Goal: Communication & Community: Answer question/provide support

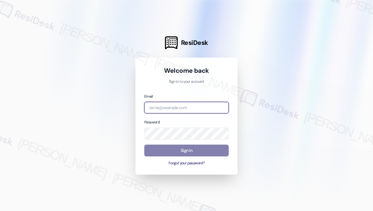
click at [180, 110] on input "email" at bounding box center [186, 108] width 84 height 12
click at [0, 211] on com-1password-button at bounding box center [0, 211] width 0 height 0
type input "automated-surveys-park_properties-john-roy.roles@park_properties.com"
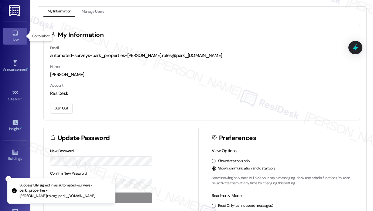
click at [12, 34] on icon at bounding box center [14, 33] width 5 height 5
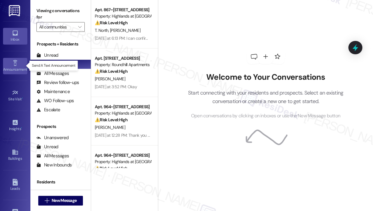
click at [16, 61] on icon at bounding box center [15, 63] width 7 height 7
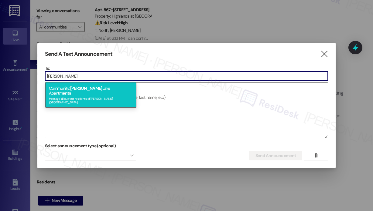
type input "preston"
click at [90, 86] on div "Community: Preston Lake Apa rt m ents Message all current residents of Preston …" at bounding box center [90, 95] width 91 height 26
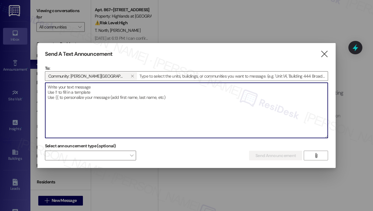
click at [111, 101] on textarea at bounding box center [186, 110] width 282 height 55
paste textarea "Hi {{first_name}}, Here are some upcoming dates to keep in mind for September: …"
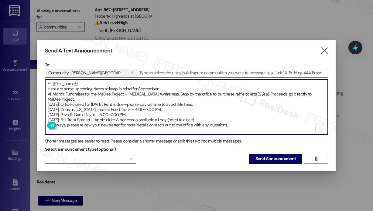
type textarea "Hi {{first_name}}, Here are some upcoming dates to keep in mind for September: …"
click at [251, 126] on textarea "Hi {{first_name}}, Here are some upcoming dates to keep in mind for September: …" at bounding box center [186, 107] width 282 height 55
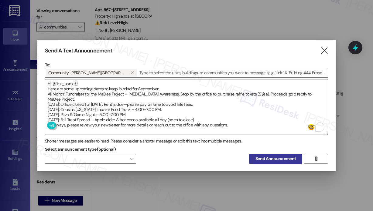
click at [272, 158] on span "Send Announcement" at bounding box center [275, 159] width 40 height 6
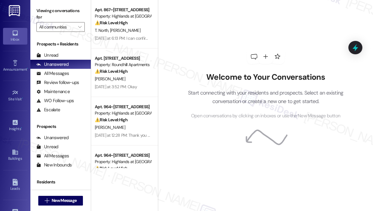
click at [218, 37] on div "Welcome to Your Conversations Start connecting with your residents and prospect…" at bounding box center [266, 84] width 182 height 169
click at [236, 20] on div "Welcome to Your Conversations Start connecting with your residents and prospect…" at bounding box center [266, 84] width 182 height 169
click at [16, 64] on icon at bounding box center [15, 63] width 7 height 7
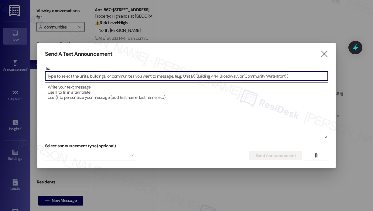
click at [68, 77] on input at bounding box center [186, 76] width 282 height 9
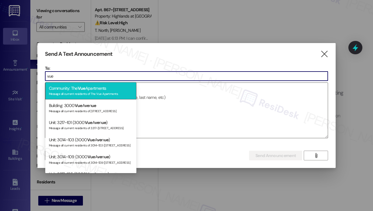
type input "vue"
click at [73, 88] on div "Community: The Vue Apartments Message all current residents of The Vue Apartmen…" at bounding box center [90, 90] width 91 height 17
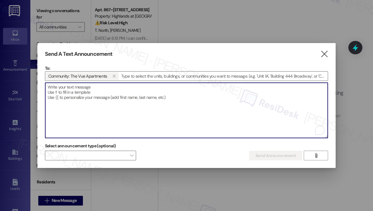
click at [75, 91] on textarea "To enrich screen reader interactions, please activate Accessibility in Grammarl…" at bounding box center [186, 110] width 282 height 55
paste textarea "Hi {{first_name}}, We found a pink bottle on the property. If it’s yours, pleas…"
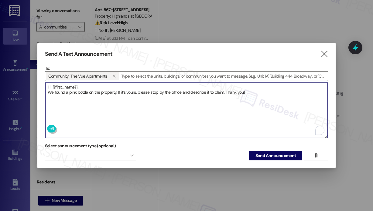
click at [181, 115] on textarea "Hi {{first_name}}, We found a pink bottle on the property. If it’s yours, pleas…" at bounding box center [186, 110] width 282 height 55
type textarea "Hi {{first_name}}, We found a pink bottle on the property. If it’s yours, pleas…"
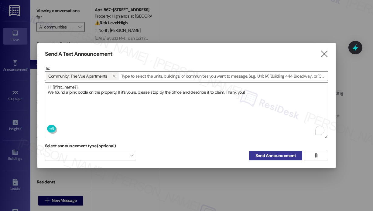
click at [271, 153] on span "Send Announcement" at bounding box center [275, 156] width 40 height 6
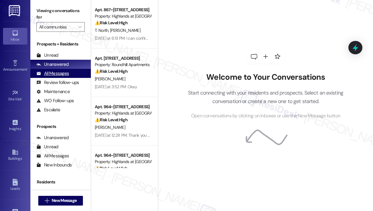
click at [64, 71] on div "All Messages" at bounding box center [52, 73] width 32 height 6
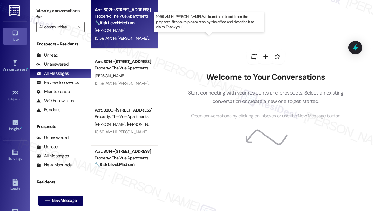
click at [136, 37] on div "10:59 AM: Hi Ryan, We found a pink bottle on the property. If it’s yours, pleas…" at bounding box center [221, 38] width 252 height 5
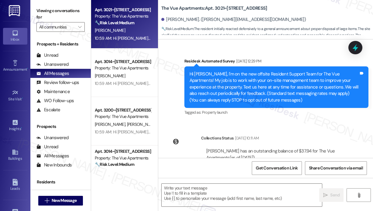
scroll to position [832, 0]
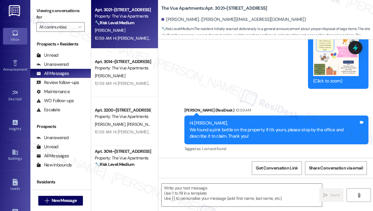
type textarea "Fetching suggested responses. Please feel free to read through the conversation…"
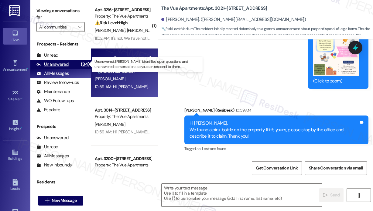
click at [61, 65] on div "Unanswered" at bounding box center [52, 64] width 32 height 6
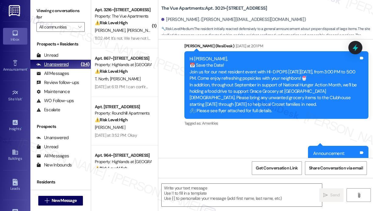
type textarea "Fetching suggested responses. Please feel free to read through the conversation…"
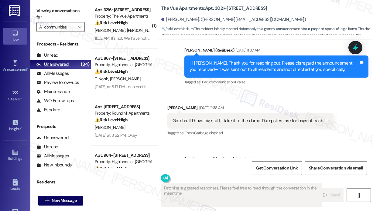
scroll to position [486, 0]
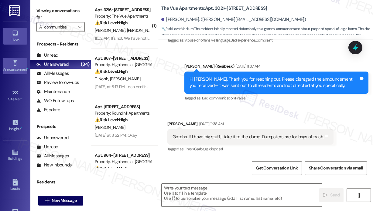
click at [13, 61] on icon at bounding box center [15, 63] width 4 height 6
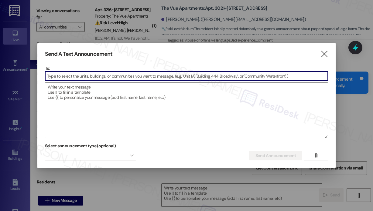
click at [77, 77] on input at bounding box center [186, 76] width 282 height 9
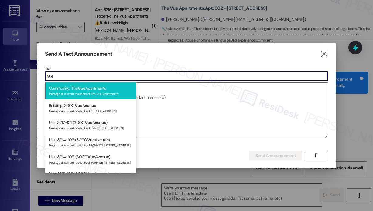
type input "vue"
click at [83, 87] on span "Vue" at bounding box center [82, 88] width 8 height 5
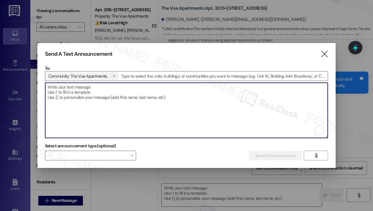
click at [83, 87] on textarea "To enrich screen reader interactions, please activate Accessibility in Grammarl…" at bounding box center [186, 110] width 282 height 55
paste textarea "They will also request that you provide a photo when claiming the bottle."
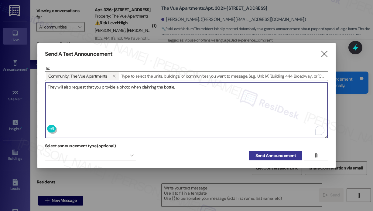
type textarea "They will also request that you provide a photo when claiming the bottle."
click at [283, 156] on span "Send Announcement" at bounding box center [275, 156] width 40 height 6
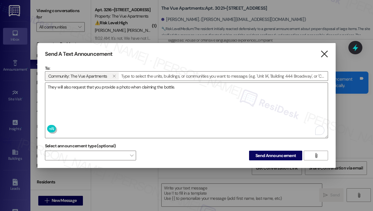
click at [324, 53] on icon "" at bounding box center [324, 54] width 8 height 6
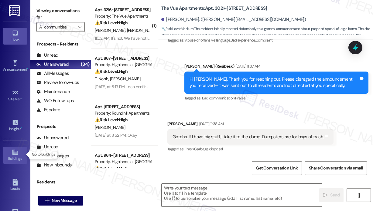
click at [13, 156] on div "Buildings" at bounding box center [15, 159] width 30 height 6
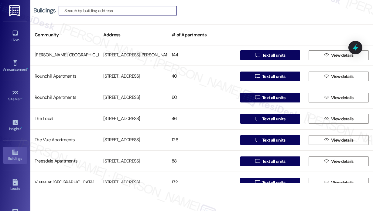
scroll to position [395, 0]
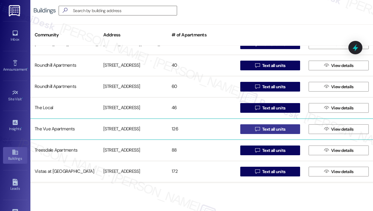
click at [273, 130] on span "Text all units" at bounding box center [273, 129] width 23 height 6
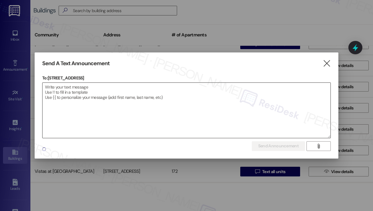
click at [62, 91] on textarea at bounding box center [187, 110] width 288 height 55
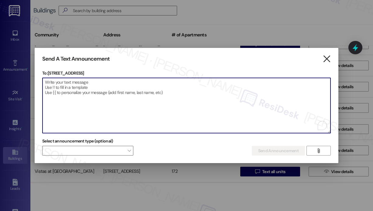
click at [326, 57] on icon "" at bounding box center [327, 59] width 8 height 6
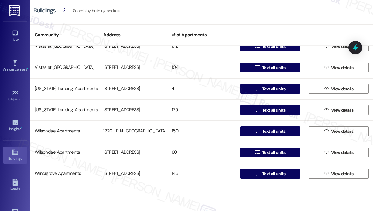
scroll to position [473, 0]
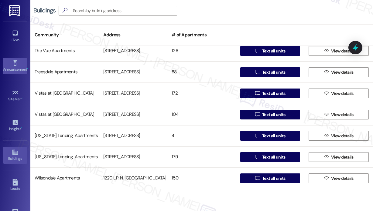
click at [15, 68] on div "Announcement •" at bounding box center [15, 70] width 30 height 6
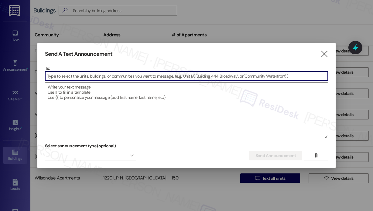
click at [66, 80] on input at bounding box center [186, 76] width 282 height 9
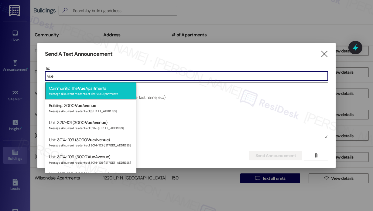
type input "vue"
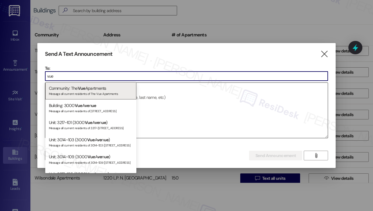
click at [72, 86] on div "Community: The Vue Apartments Message all current residents of The Vue Apartmen…" at bounding box center [90, 90] width 91 height 17
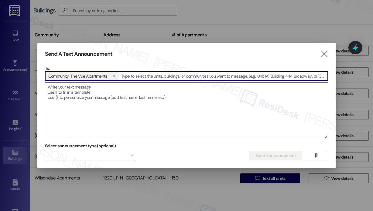
click at [72, 86] on textarea at bounding box center [186, 110] width 282 height 55
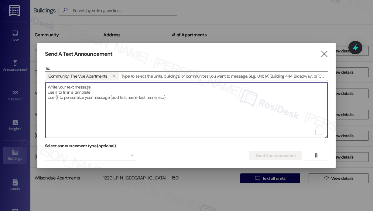
paste textarea "They will also request that you provide a photo when claiming the bottle."
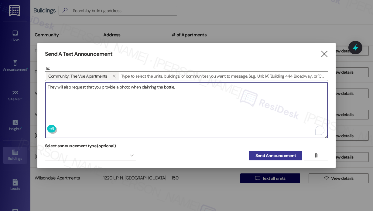
type textarea "They will also request that you provide a photo when claiming the bottle."
click at [279, 156] on span "Send Announcement" at bounding box center [275, 156] width 40 height 6
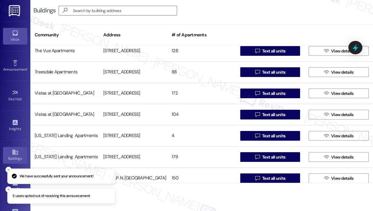
click at [17, 31] on icon at bounding box center [15, 33] width 7 height 7
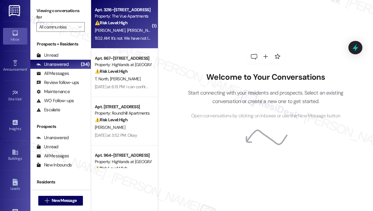
click at [135, 37] on div "11:02 AM: It's not. We have not lived there for about 2 months now! 11:02 AM: I…" at bounding box center [152, 38] width 115 height 5
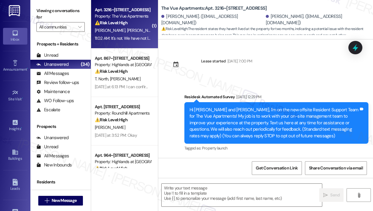
scroll to position [2141, 0]
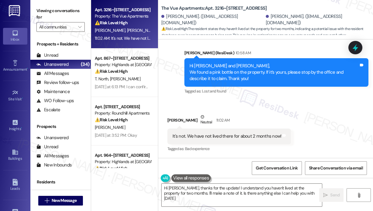
type textarea "Hi Earl, thanks for the update! I understand you haven't lived at the property …"
click at [272, 110] on div "Received via SMS Earl Potts Neutral 11:02 AM It's not. We have not lived there …" at bounding box center [229, 133] width 133 height 49
click at [270, 108] on div "Received via SMS Earl Potts Neutral 11:02 AM It's not. We have not lived there …" at bounding box center [265, 129] width 215 height 58
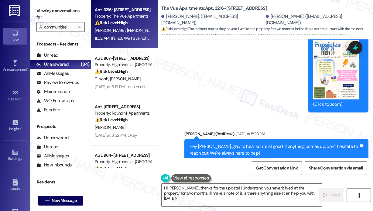
scroll to position [2111, 0]
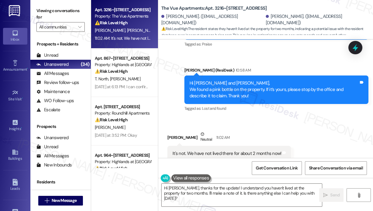
click at [123, 79] on div "T. North E. Hale" at bounding box center [122, 79] width 57 height 8
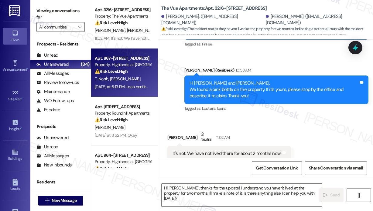
type textarea "Fetching suggested responses. Please feel free to read through the conversation…"
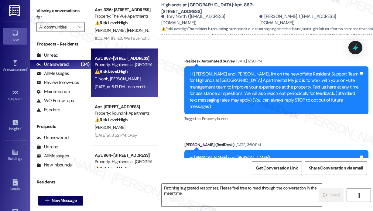
scroll to position [5569, 0]
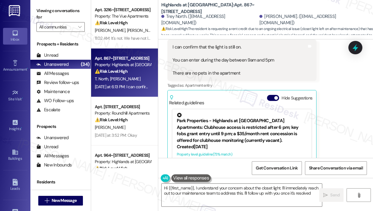
type textarea "Hi {{first_name}}, I understand your concern about the closet light. I'll immed…"
click at [327, 107] on div "Received via SMS Trey North Yesterday at 6:13 PM I can confirm that the light i…" at bounding box center [265, 107] width 215 height 180
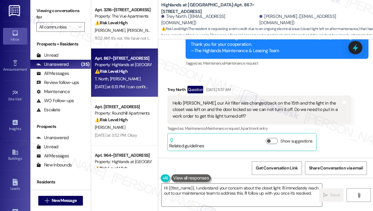
scroll to position [5265, 0]
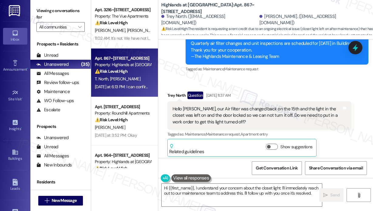
click at [234, 78] on div "Received via SMS Trey North Question Aug 26, 2025 at 11:37 AM Hello Sarah, our …" at bounding box center [265, 164] width 215 height 172
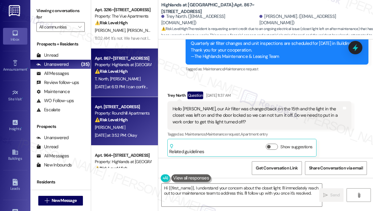
click at [118, 130] on div "T. Ruffner" at bounding box center [122, 128] width 57 height 8
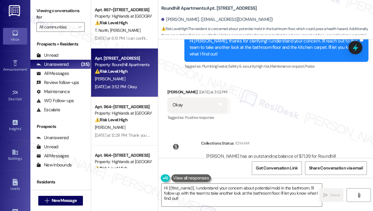
scroll to position [5326, 0]
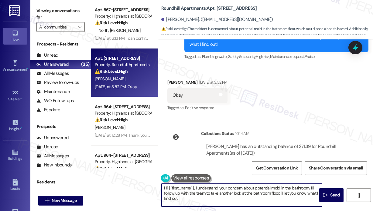
click at [199, 199] on textarea "Hi {{first_name}}, I understand your concern about potential mold in the bathro…" at bounding box center [242, 195] width 160 height 23
drag, startPoint x: 199, startPoint y: 199, endPoint x: 158, endPoint y: 185, distance: 43.3
click at [158, 185] on div "Hi {{first_name}}, I understand your concern about potential mold in the bathro…" at bounding box center [238, 195] width 161 height 23
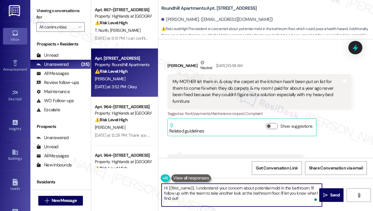
scroll to position [5235, 0]
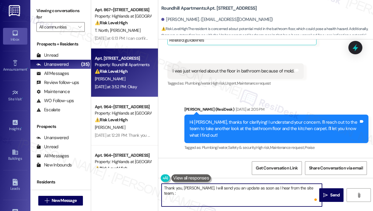
type textarea "Thank you, Tiffany. I will send you an update as soon as I hear from the site t…"
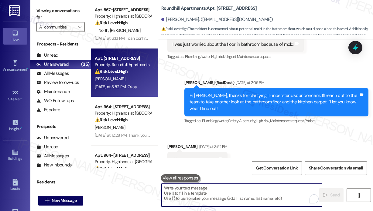
click at [136, 126] on div "S. Houck" at bounding box center [122, 128] width 57 height 8
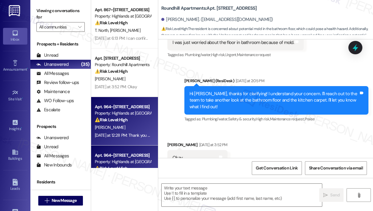
type textarea "Fetching suggested responses. Please feel free to read through the conversation…"
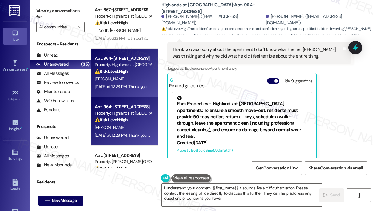
scroll to position [184, 0]
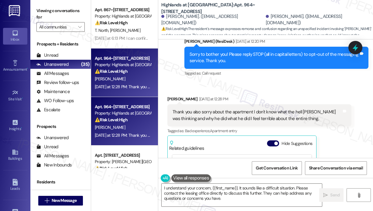
click at [305, 95] on div "Received via SMS Joshua Bowers Yesterday at 12:28 PM Thank you also sorry about…" at bounding box center [265, 162] width 215 height 160
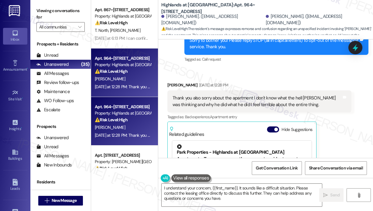
scroll to position [213, 0]
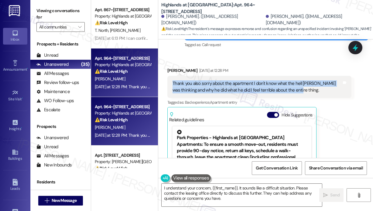
drag, startPoint x: 298, startPoint y: 97, endPoint x: 172, endPoint y: 92, distance: 125.5
click at [172, 92] on div "Thank you also sorry about the apartment I don't know what the hell mark was th…" at bounding box center [256, 86] width 169 height 13
click at [309, 98] on div "Thank you also sorry about the apartment I don't know what the hell mark was th…" at bounding box center [259, 87] width 184 height 22
drag, startPoint x: 307, startPoint y: 101, endPoint x: 253, endPoint y: 88, distance: 55.7
click at [253, 88] on div "Thank you also sorry about the apartment I don't know what the hell mark was th…" at bounding box center [259, 87] width 184 height 22
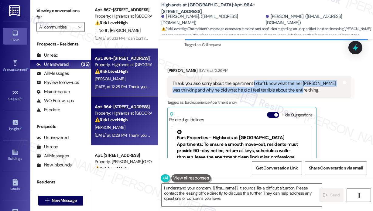
copy div "I don't know what the hell mark was thinking and why he did what he did I feel …"
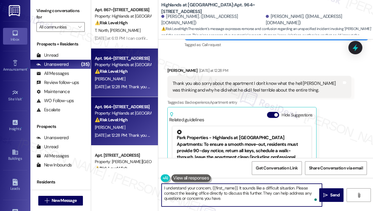
drag, startPoint x: 238, startPoint y: 199, endPoint x: 162, endPoint y: 184, distance: 77.3
click at [162, 184] on textarea "I understand your concern, {{first_name}}. It sounds like a difficult situation…" at bounding box center [242, 195] width 160 height 23
paste textarea "Thank you for reaching out. Can you be a bit more specific about what happened …"
type textarea "Thank you for reaching out. Can you be a bit more specific about what happened …"
click at [332, 198] on span "Send" at bounding box center [334, 195] width 9 height 6
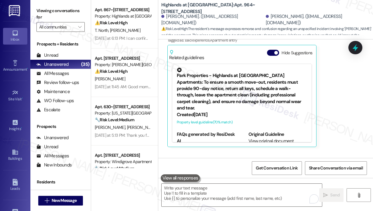
scroll to position [330, 0]
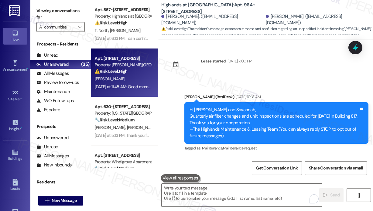
drag, startPoint x: 0, startPoint y: 0, endPoint x: 124, endPoint y: 86, distance: 151.0
click at [124, 86] on div "Yesterday at 11:45 AM: Good morning apt 325 is experiencing drainage issues Yes…" at bounding box center [159, 86] width 129 height 5
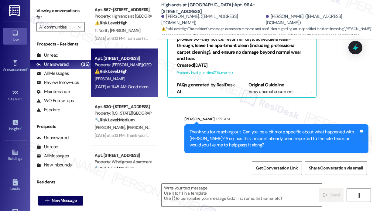
type textarea "Fetching suggested responses. Please feel free to read through the conversation…"
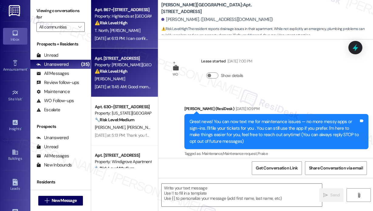
scroll to position [2171, 0]
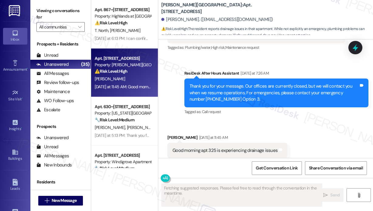
click at [234, 121] on div "Received via SMS Franklin Colclough Yesterday at 11:45 AM Good morning apt 325 …" at bounding box center [265, 146] width 215 height 51
click at [230, 148] on div "Good morning apt 325 is experiencing drainage issues" at bounding box center [224, 151] width 105 height 6
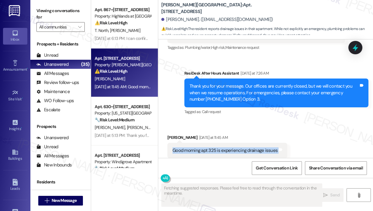
click at [230, 148] on div "Good morning apt 325 is experiencing drainage issues" at bounding box center [224, 151] width 105 height 6
copy div "Good morning apt 325 is experiencing drainage issues Tags and notes"
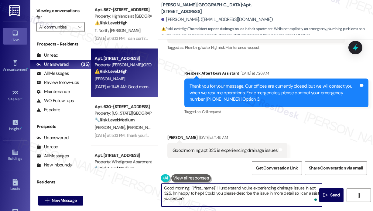
drag, startPoint x: 219, startPoint y: 188, endPoint x: 220, endPoint y: 200, distance: 12.2
click at [220, 200] on textarea "Good morning, {{first_name}}! I understand you're experiencing drainage issues …" at bounding box center [242, 195] width 160 height 23
paste textarea "Thank you for reaching out. Can you tell me a bit more about the drainage issue…"
type textarea "Good morning, {{first_name}}! Thank you for reaching out. Can you tell me a bit…"
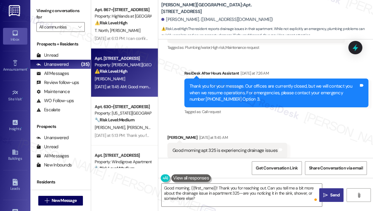
click at [325, 193] on icon "" at bounding box center [325, 195] width 5 height 5
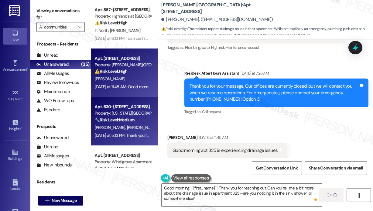
click at [130, 118] on strong "🔧 Risk Level: Medium" at bounding box center [114, 119] width 39 height 5
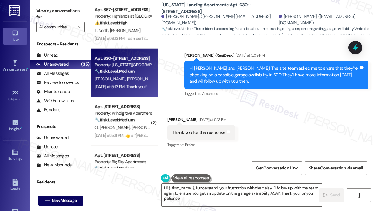
scroll to position [1787, 0]
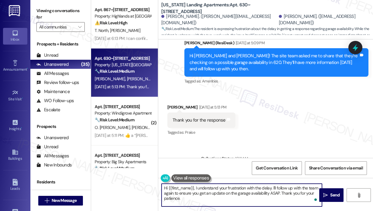
drag, startPoint x: 225, startPoint y: 200, endPoint x: 164, endPoint y: 187, distance: 62.8
click at [164, 187] on textarea "Hi {{first_name}}, I understand your frustration with the delay. I'll follow up…" at bounding box center [242, 195] width 160 height 23
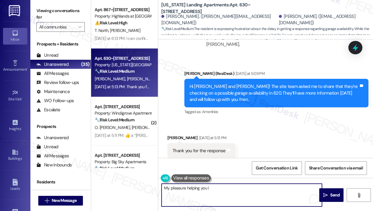
scroll to position [1696, 0]
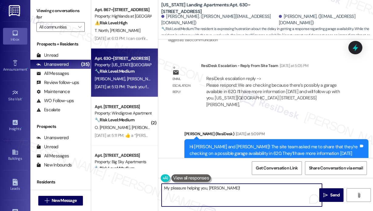
type textarea "My pleasure helping you, Jeffrey!"
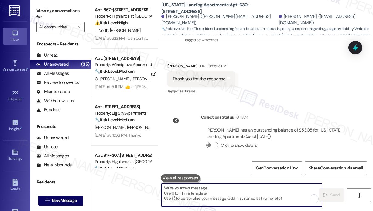
scroll to position [1830, 0]
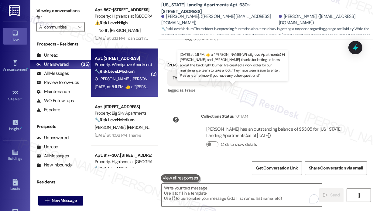
click at [123, 86] on div "Yesterday at 5:11 PM:  ​👍​ a “ Sarah (Windigrove Apartments): Hi Omar and Yanie…" at bounding box center [372, 86] width 554 height 5
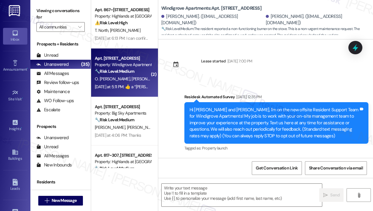
scroll to position [5062, 0]
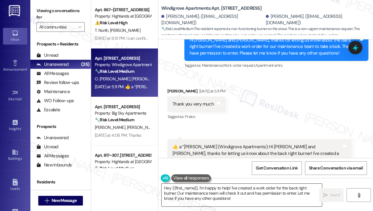
click at [185, 192] on textarea "Hey {{first_name}}, I'm happy to help! I've created a work order for the back r…" at bounding box center [242, 195] width 160 height 23
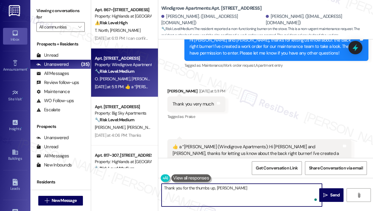
type textarea "Thank you for the thumbs up, Omar!"
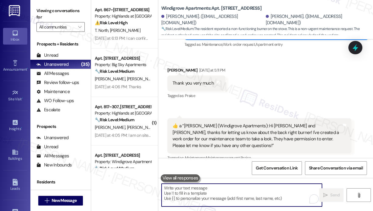
scroll to position [5104, 0]
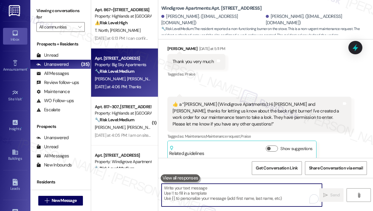
click at [135, 87] on div "Yesterday at 4:06 PM: Thanks Yesterday at 4:06 PM: Thanks" at bounding box center [118, 86] width 46 height 5
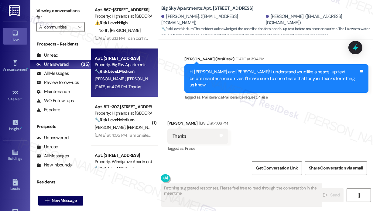
scroll to position [3202, 0]
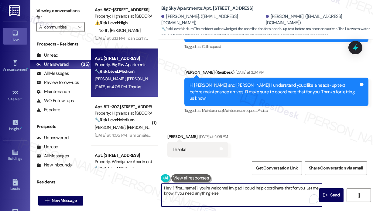
drag, startPoint x: 240, startPoint y: 195, endPoint x: 161, endPoint y: 186, distance: 79.4
click at [161, 187] on div "Hey {{first_name}}, you're welcome! I'm glad I could help coordinate that for y…" at bounding box center [241, 195] width 161 height 23
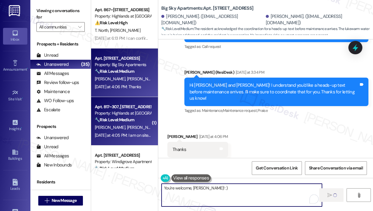
type textarea "You're welcome, Harry! :)"
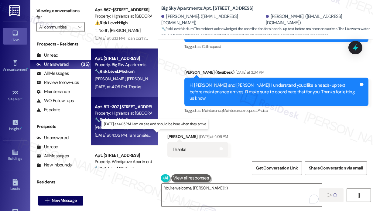
click at [135, 136] on div "Yesterday at 4:05 PM: I am on site and should be here when they arrive Yesterda…" at bounding box center [154, 135] width 119 height 5
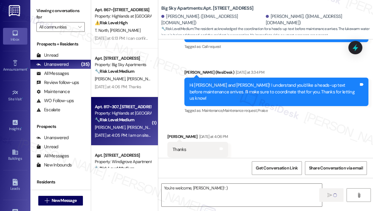
type textarea "Fetching suggested responses. Please feel free to read through the conversation…"
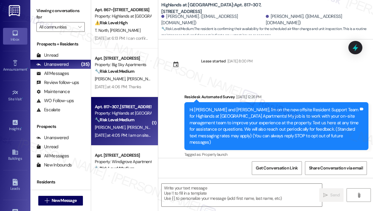
scroll to position [7629, 0]
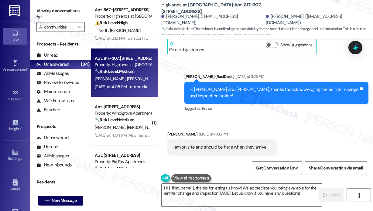
click at [278, 118] on div "Received via SMS Marcelle Davis Yesterday at 4:05 PM I am on site and should be…" at bounding box center [265, 143] width 215 height 51
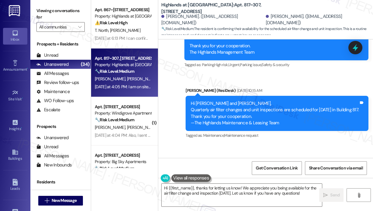
scroll to position [7446, 0]
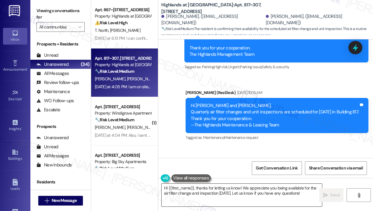
click at [275, 192] on textarea "Hi {{first_name}}, thanks for letting us know! We appreciate you being availabl…" at bounding box center [242, 195] width 160 height 23
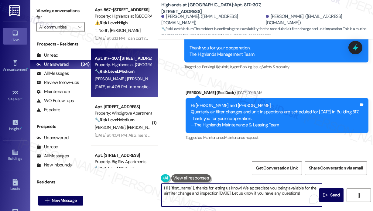
click at [279, 197] on textarea "Hi {{first_name}}, thanks for letting us know! We appreciate you being availabl…" at bounding box center [242, 195] width 160 height 23
click at [236, 195] on textarea "Hi {{first_name}}, thanks for letting us know! We appreciate you being availabl…" at bounding box center [242, 195] width 160 height 23
type textarea "Hi {{first_name}}, thanks for letting us know! We appreciate you being availabl…"
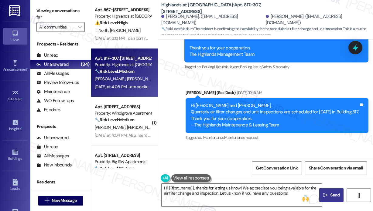
click at [326, 193] on icon "" at bounding box center [325, 195] width 5 height 5
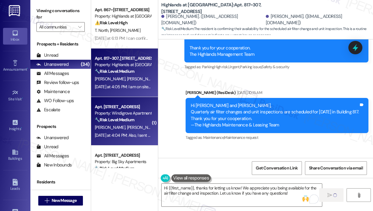
click at [132, 135] on div "Yesterday at 4:04 PM: Also, I sent a maintenance request on Sunday to have an e…" at bounding box center [215, 135] width 241 height 5
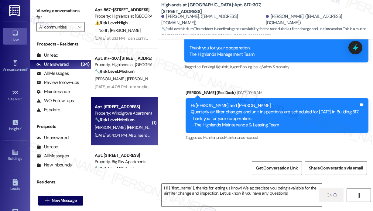
type textarea "Fetching suggested responses. Please feel free to read through the conversation…"
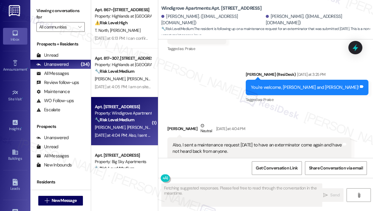
scroll to position [833, 0]
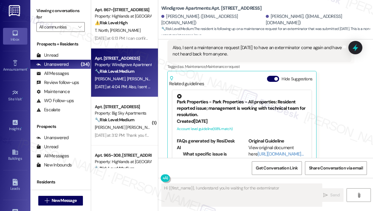
click at [337, 101] on div "Dakota Gatewood Neutral Yesterday at 4:04 PM Also, I sent a maintenance request…" at bounding box center [259, 99] width 184 height 149
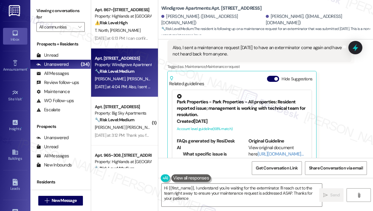
type textarea "Hi {{first_name}}, I understand you're waiting for the exterminator. I'll reach…"
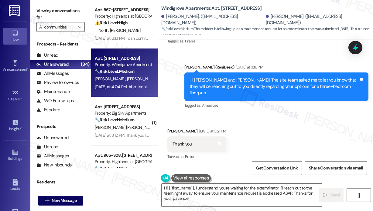
scroll to position [622, 0]
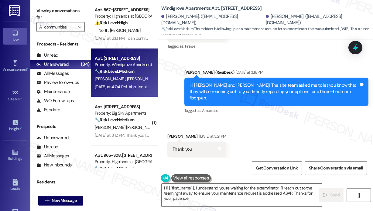
click at [307, 56] on div "Sent via SMS Sarah (ResiDesk) Yesterday at 3:16 PM Hi Teresa and Dakota! The si…" at bounding box center [265, 88] width 215 height 64
click at [355, 48] on icon at bounding box center [355, 47] width 7 height 9
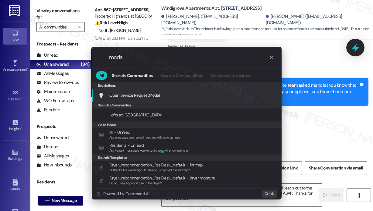
type input "modal"
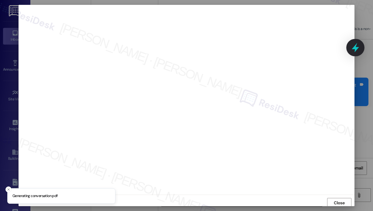
scroll to position [2, 0]
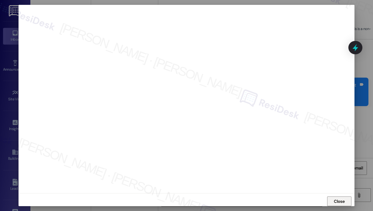
click at [331, 200] on button "Close" at bounding box center [339, 202] width 24 height 10
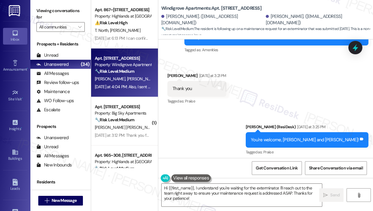
scroll to position [743, 0]
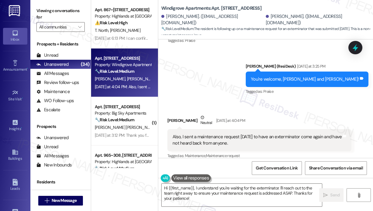
drag, startPoint x: 257, startPoint y: 125, endPoint x: 182, endPoint y: 118, distance: 75.1
click at [182, 134] on div "Also, I sent a maintenance request [DATE] to have an exterminator come again an…" at bounding box center [256, 140] width 169 height 13
copy div "I sent a maintenance request on Sunday to have an exterminator come again and h…"
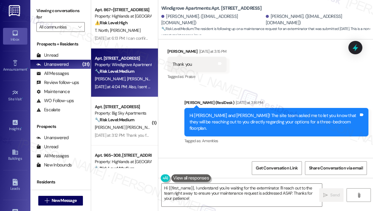
scroll to position [713, 0]
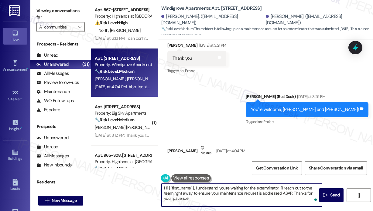
drag, startPoint x: 213, startPoint y: 201, endPoint x: 196, endPoint y: 188, distance: 21.4
click at [196, 188] on textarea "Hi {{first_name}}, I understand you're waiting for the exterminator. I'll reach…" at bounding box center [242, 195] width 160 height 23
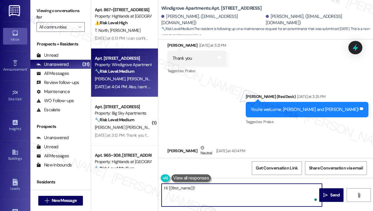
paste textarea "May I ask if you’ve received a call from our team yet regarding your 3-bedroom …"
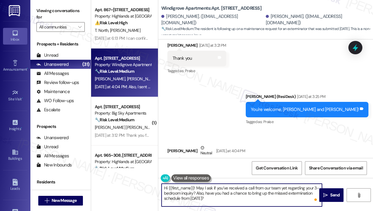
click at [243, 193] on textarea "Hi {{first_name}}! May I ask if you’ve received a call from our team yet regard…" at bounding box center [242, 195] width 160 height 23
type textarea "Hi {{first_name}}! May I ask if you’ve received a call from our team yet regard…"
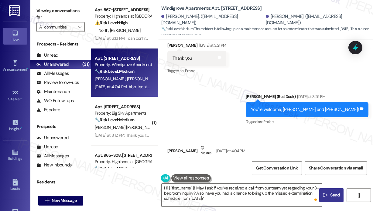
click at [325, 192] on button " Send" at bounding box center [331, 196] width 24 height 14
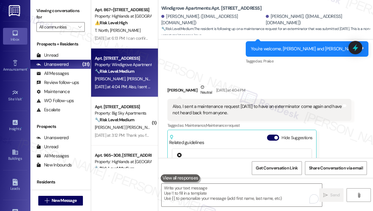
scroll to position [895, 0]
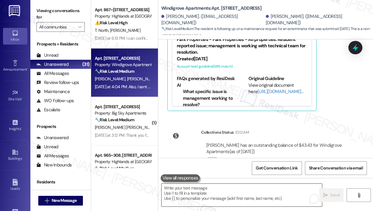
click at [248, 190] on textarea "To enrich screen reader interactions, please activate Accessibility in Grammarl…" at bounding box center [242, 195] width 160 height 23
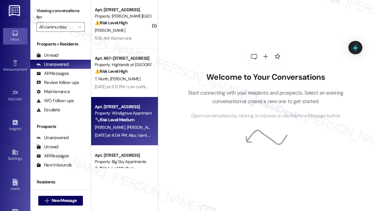
click at [137, 122] on div "🔧 Risk Level: Medium The resident is following up on a maintenance request for …" at bounding box center [123, 120] width 56 height 6
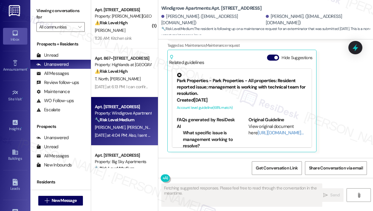
scroll to position [804, 0]
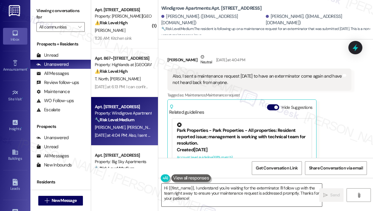
click at [250, 201] on textarea "Hi {{first_name}}, I understand you're waiting for the exterminator. I'll follo…" at bounding box center [242, 195] width 160 height 23
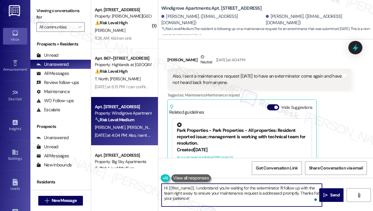
paste textarea "May I ask if you’ve received a call from our team yet regarding your 3-bedroom …"
type textarea "May I ask if you’ve received a call from our team yet regarding your 3-bedroom …"
click at [322, 194] on span " Send" at bounding box center [331, 195] width 19 height 6
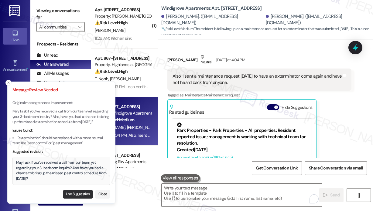
click at [84, 192] on button "Use Suggestion" at bounding box center [78, 194] width 30 height 9
type textarea "May I ask if you’ve received a call from our team yet regarding your 3-bedroom …"
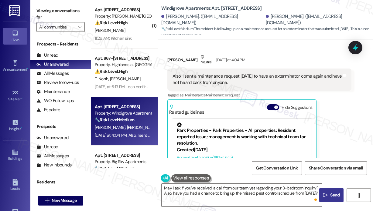
click at [326, 192] on button " Send" at bounding box center [331, 196] width 24 height 14
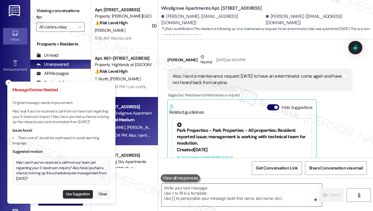
click at [85, 192] on button "Use Suggestion" at bounding box center [78, 194] width 30 height 9
type textarea "May I ask if you’ve received a call from our team yet regarding your 3-bedroom …"
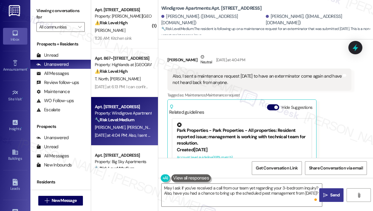
click at [329, 193] on span "Send" at bounding box center [335, 195] width 12 height 6
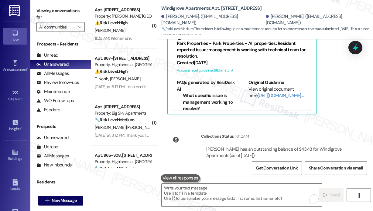
scroll to position [944, 0]
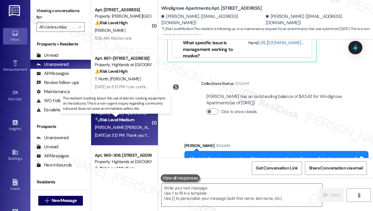
click at [128, 119] on strong "🔧 Risk Level: Medium" at bounding box center [114, 119] width 39 height 5
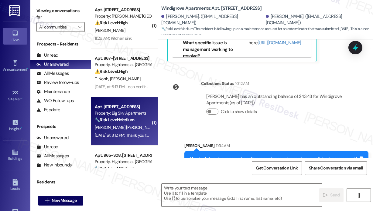
type textarea "Fetching suggested responses. Please feel free to read through the conversation…"
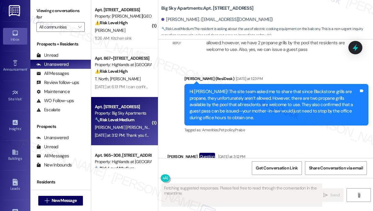
scroll to position [662, 0]
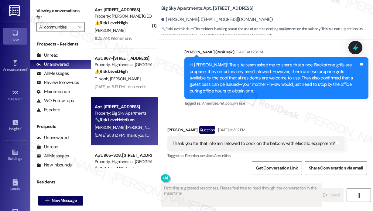
click at [295, 113] on div "Received via SMS [PERSON_NAME] Question [DATE] at 3:12 PM Thank you for that in…" at bounding box center [265, 139] width 215 height 53
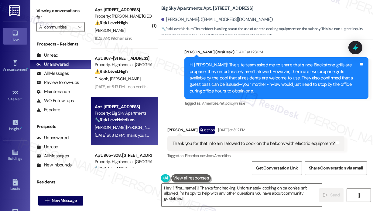
click at [251, 141] on div "Thank you for that info am I allowed to cook on the balcony with electric equip…" at bounding box center [253, 144] width 162 height 6
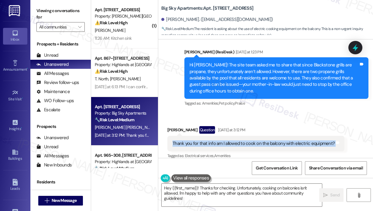
click at [251, 141] on div "Thank you for that info am I allowed to cook on the balcony with electric equip…" at bounding box center [253, 144] width 162 height 6
copy div "Thank you for that info am I allowed to cook on the balcony with electric equip…"
click at [236, 197] on textarea "Hey {{first_name}}! Thanks for checking. Unfortunately, cooking on balconies is…" at bounding box center [242, 195] width 160 height 23
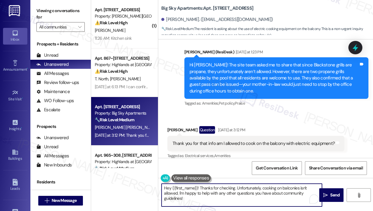
drag, startPoint x: 236, startPoint y: 188, endPoint x: 238, endPoint y: 198, distance: 10.5
click at [238, 198] on textarea "Hey {{first_name}}! Thanks for checking. Unfortunately, cooking on balconies is…" at bounding box center [242, 195] width 160 height 23
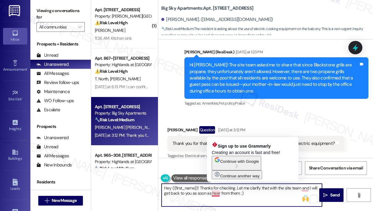
click at [220, 193] on textarea "Hey {{first_name}}! Thanks for checking. Let me clarify that with the site team…" at bounding box center [242, 195] width 160 height 23
click at [213, 194] on textarea "Hey {{first_name}}! Thanks for checking. Let me clarify that with the site team…" at bounding box center [242, 195] width 160 height 23
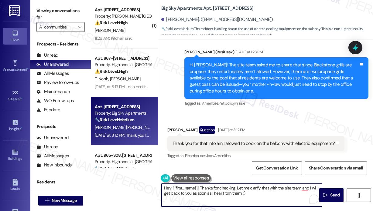
click at [299, 189] on textarea "Hey {{first_name}}! Thanks for checking. Let me clarify that with the site team…" at bounding box center [242, 195] width 160 height 23
click at [287, 195] on textarea "Hey {{first_name}}! Thanks for checking. Let me clarify that with the site team…" at bounding box center [242, 195] width 160 height 23
type textarea "Hey {{first_name}}! Thanks for checking. Let me clarify that with the site team…"
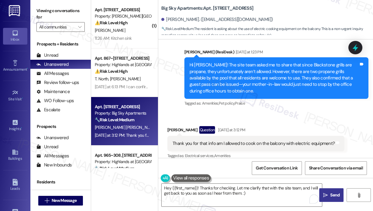
click at [330, 193] on span "Send" at bounding box center [334, 195] width 9 height 6
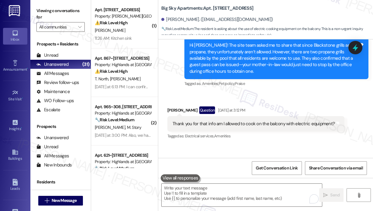
scroll to position [711, 0]
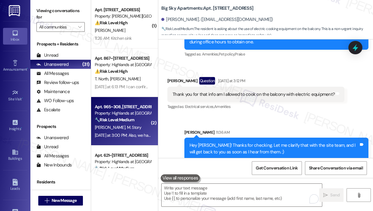
click at [143, 121] on div "🔧 Risk Level: Medium The resident is providing additional details about a maint…" at bounding box center [123, 120] width 56 height 6
type textarea "Fetching suggested responses. Please feel free to read through the conversation…"
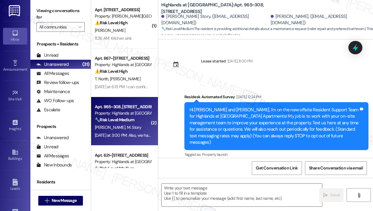
scroll to position [8075, 0]
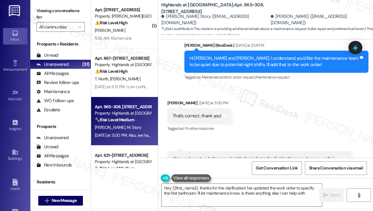
type textarea "Hey {{first_name}}, thanks for the clarification! I've updated the work order t…"
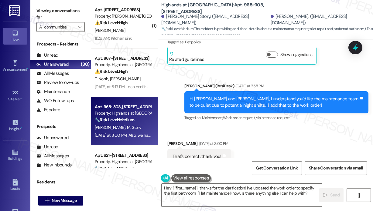
scroll to position [8045, 0]
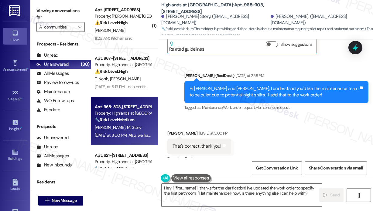
click at [292, 119] on div "Received via SMS Jordan Naff Yesterday at 3:00 PM That's correct, thank you! Ta…" at bounding box center [265, 176] width 215 height 118
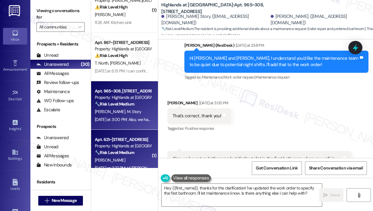
scroll to position [30, 0]
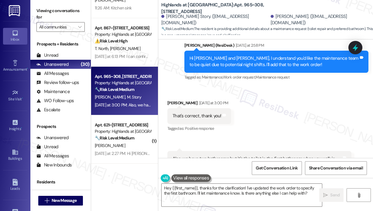
click at [315, 86] on div "Received via SMS Jordan Naff Yesterday at 3:00 PM That's correct, thank you! Ta…" at bounding box center [265, 145] width 215 height 118
click at [299, 86] on div "Received via SMS Jordan Naff Yesterday at 3:00 PM That's correct, thank you! Ta…" at bounding box center [265, 145] width 215 height 118
click at [358, 50] on icon at bounding box center [355, 48] width 10 height 10
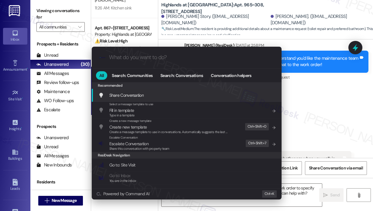
click at [178, 57] on input "What do you want to do?" at bounding box center [191, 57] width 165 height 6
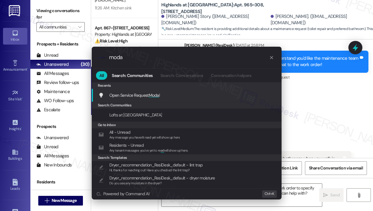
type input "modal"
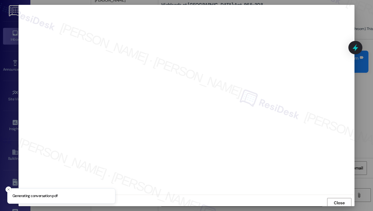
scroll to position [2, 0]
click at [336, 200] on span "Close" at bounding box center [339, 202] width 11 height 6
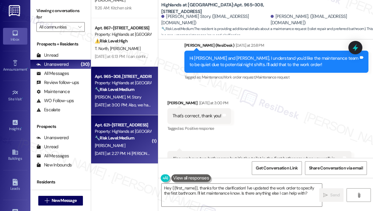
click at [127, 141] on div "🔧 Risk Level: Medium The resident is inquiring about the schedule for air filte…" at bounding box center [123, 138] width 56 height 6
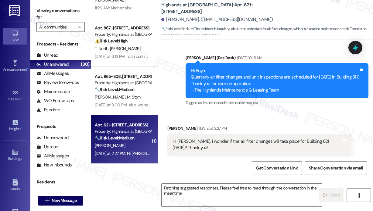
scroll to position [5691, 0]
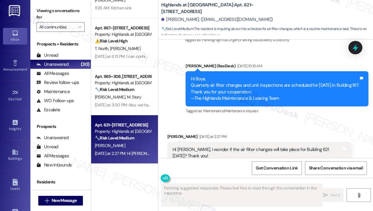
click at [305, 129] on div "Received via SMS Boya Xu Yesterday at 2:27 PM Hi Sarah, I wonder if the air fil…" at bounding box center [259, 153] width 193 height 49
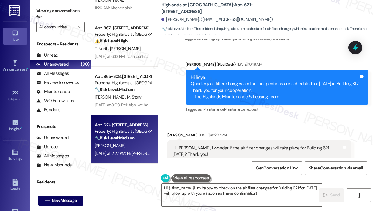
scroll to position [5753, 0]
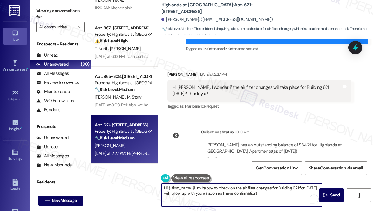
drag, startPoint x: 292, startPoint y: 193, endPoint x: 195, endPoint y: 187, distance: 96.8
click at [195, 187] on textarea "Hi {{first_name}}! I'm happy to check on the air filter changes for Building 62…" at bounding box center [242, 195] width 160 height 23
click at [312, 102] on div "Tagged as: Maintenance request Click to highlight conversations about Maintenan…" at bounding box center [259, 106] width 184 height 9
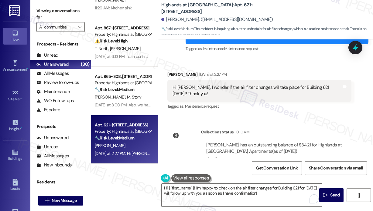
scroll to position [5723, 0]
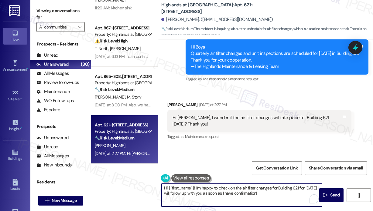
drag, startPoint x: 281, startPoint y: 192, endPoint x: 236, endPoint y: 155, distance: 58.5
click at [207, 191] on textarea "Hi {{first_name}}! I'm happy to check on the air filter changes for Building 62…" at bounding box center [242, 195] width 160 height 23
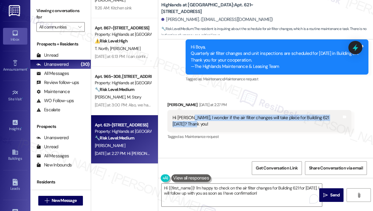
drag, startPoint x: 204, startPoint y: 104, endPoint x: 189, endPoint y: 98, distance: 16.5
click at [189, 115] on div "Hi Sarah, I wonder if the air filter changes will take place for Building 621 t…" at bounding box center [256, 121] width 169 height 13
copy div "I wonder if the air filter changes will take place for Building 621 tomorrow? T…"
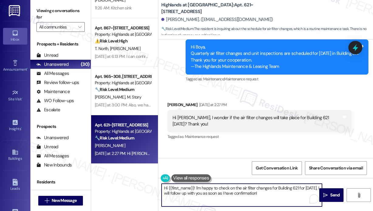
drag, startPoint x: 283, startPoint y: 193, endPoint x: 196, endPoint y: 188, distance: 87.3
click at [196, 188] on textarea "Hi {{first_name}}! I'm happy to check on the air filter changes for Building 62…" at bounding box center [242, 195] width 160 height 23
paste textarea "Thank you for reaching out. I haven’t received any communication that the air f…"
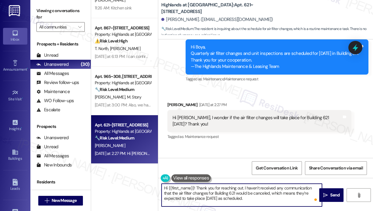
click at [266, 200] on textarea "Hi {{first_name}}! Thank you for reaching out. I haven’t received any communica…" at bounding box center [242, 195] width 160 height 23
type textarea "Hi {{first_name}}! Thank you for reaching out. I haven’t received any communica…"
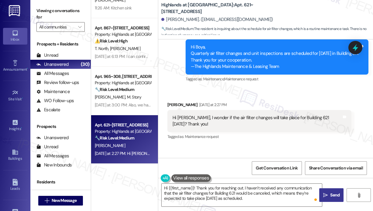
click at [331, 195] on span "Send" at bounding box center [334, 195] width 9 height 6
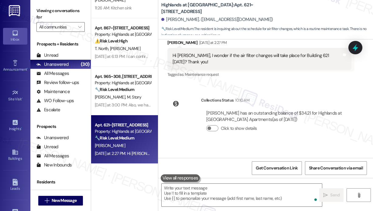
scroll to position [5809, 0]
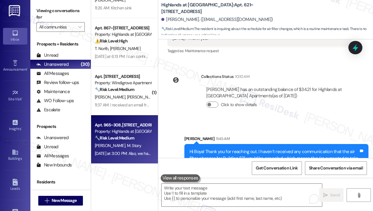
click at [134, 137] on strong "🔧 Risk Level: Medium" at bounding box center [114, 137] width 39 height 5
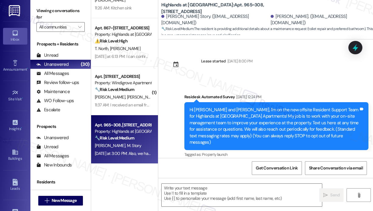
type textarea "Fetching suggested responses. Please feel free to read through the conversation…"
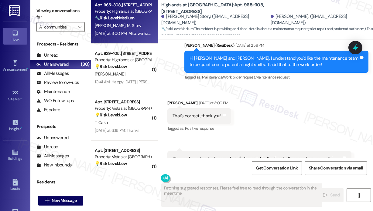
scroll to position [152, 0]
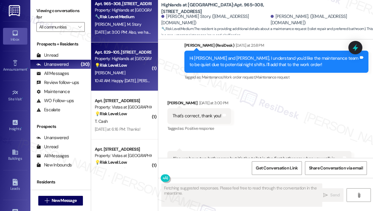
click at [131, 83] on div "10:41 AM: Happy Thursday, Sarah! I hope you are well. I wanted to circle back t…" at bounding box center [306, 80] width 422 height 5
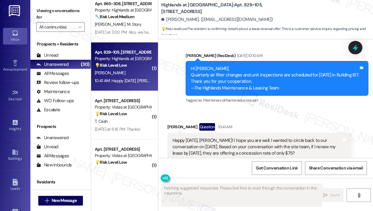
scroll to position [9465, 0]
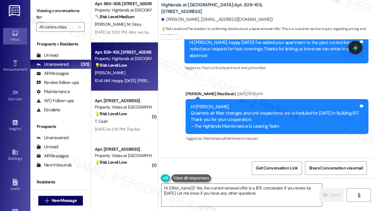
type textarea "Hi {{first_name}}! Yes, the current renewal offer is a $75 concession if you re…"
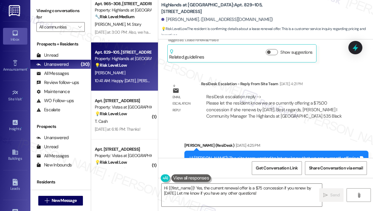
scroll to position [8919, 0]
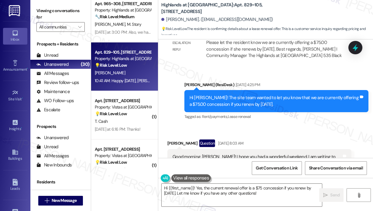
click at [333, 140] on div "Christine Powell Question Aug 18, 2025 at 8:03 AM Good morning, Sarah! I hope y…" at bounding box center [259, 179] width 184 height 78
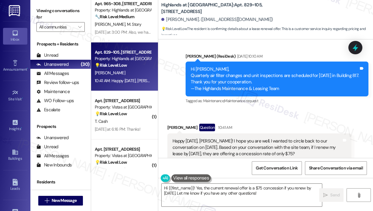
scroll to position [9465, 0]
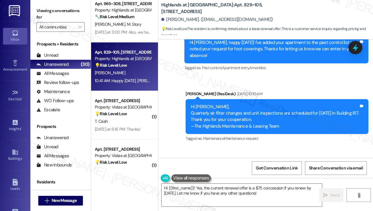
click at [290, 176] on div "Happy Thursday, Sarah! I hope you are well. I wanted to circle back to our conv…" at bounding box center [256, 185] width 169 height 19
click at [285, 196] on textarea "Hi {{first_name}}! Yes, the current renewal offer is a $75 concession if you re…" at bounding box center [242, 195] width 160 height 23
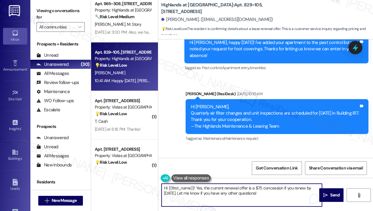
drag, startPoint x: 285, startPoint y: 196, endPoint x: 186, endPoint y: 192, distance: 98.8
click at [186, 192] on textarea "Hi {{first_name}}! Yes, the current renewal offer is a $75 concession if you re…" at bounding box center [242, 195] width 160 height 23
click at [282, 193] on textarea "Hi {{first_name}}! Yes, the current renewal offer is a $75 concession if you re…" at bounding box center [242, 195] width 160 height 23
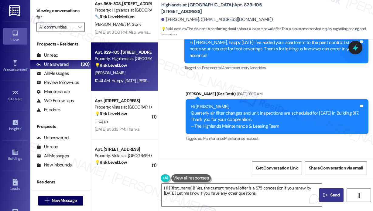
click at [329, 193] on span "Send" at bounding box center [335, 195] width 12 height 6
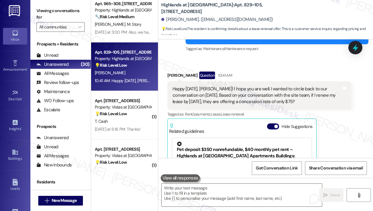
scroll to position [9556, 0]
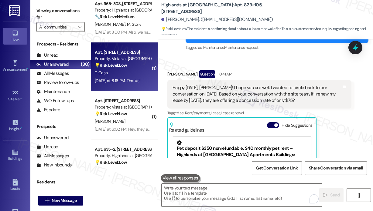
click at [148, 79] on div "Yesterday at 6:16 PM: Thanks! Yesterday at 6:16 PM: Thanks!" at bounding box center [122, 81] width 57 height 8
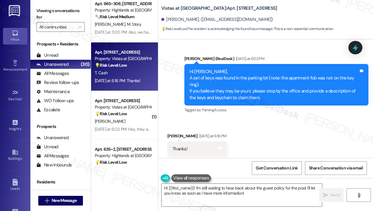
scroll to position [5307, 0]
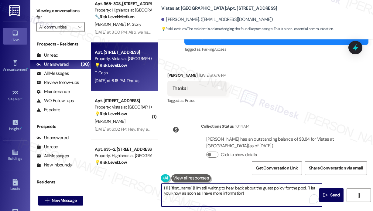
drag, startPoint x: 252, startPoint y: 197, endPoint x: 158, endPoint y: 190, distance: 94.7
click at [158, 190] on div "Vistas at Dreaming Creek: Apt. 314, 7612 Timberlake Road Trudy Cash. (twcash201…" at bounding box center [265, 105] width 215 height 211
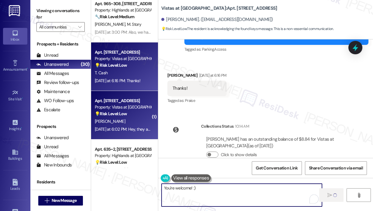
type textarea "You're welcome! :)"
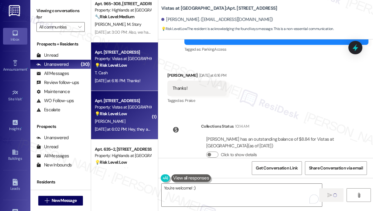
click at [143, 125] on div "A. Holloway" at bounding box center [122, 122] width 57 height 8
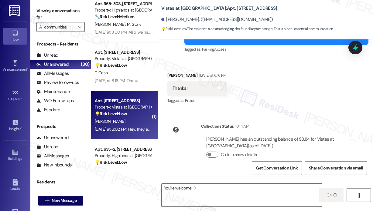
type textarea "Fetching suggested responses. Please feel free to read through the conversation…"
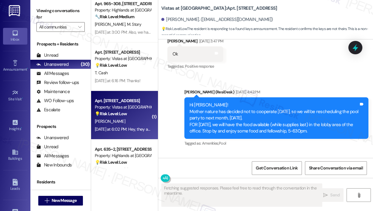
scroll to position [2935, 0]
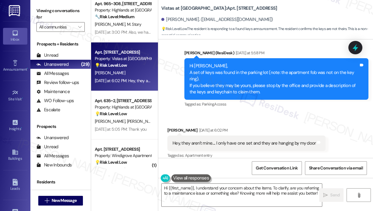
click at [285, 123] on div "Received via SMS Adina Holloway Yesterday at 6:02 PM Hey, they aren't mine.... …" at bounding box center [246, 144] width 167 height 42
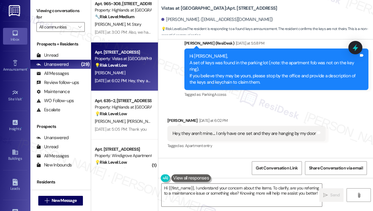
scroll to position [2937, 0]
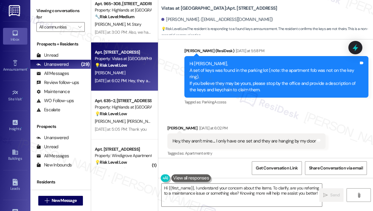
click at [255, 138] on div "Hey, they aren't mine.... I only have one set and they are hanging by my door" at bounding box center [243, 141] width 143 height 6
copy div "Hey, they aren't mine.... I only have one set and they are hanging by my door T…"
click at [217, 193] on textarea "Hi {{first_name}}, I understand your concern about the items. To clarify, are y…" at bounding box center [242, 195] width 160 height 23
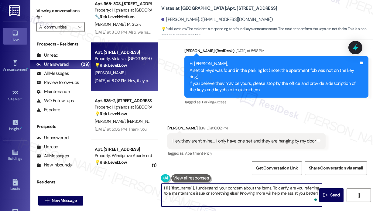
drag, startPoint x: 194, startPoint y: 188, endPoint x: 316, endPoint y: 195, distance: 122.9
click at [316, 195] on textarea "Hi {{first_name}}, I understand your concern about the items. To clarify, are y…" at bounding box center [242, 195] width 160 height 23
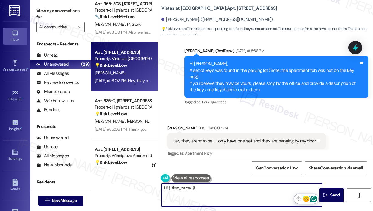
paste textarea "Thank you for reaching out. Please kindly disregard the message that was sent y…"
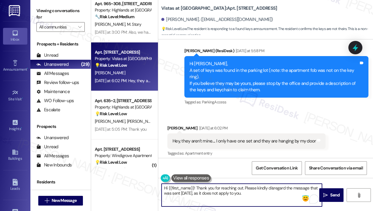
click at [271, 191] on textarea "Hi {{first_name}}! Thank you for reaching out. Please kindly disregard the mess…" at bounding box center [242, 195] width 160 height 23
type textarea "Hi {{first_name}}! Thank you for reaching out. Please kindly disregard the mess…"
click at [329, 193] on span "Send" at bounding box center [335, 195] width 12 height 6
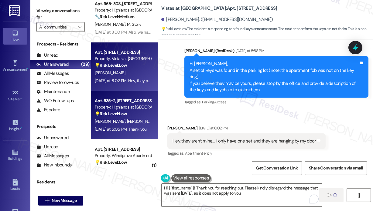
click at [120, 127] on div "Yesterday at 5:05 PM: Thank you Yesterday at 5:05 PM: Thank you" at bounding box center [121, 129] width 52 height 5
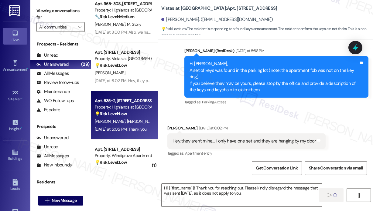
type textarea "Fetching suggested responses. Please feel free to read through the conversation…"
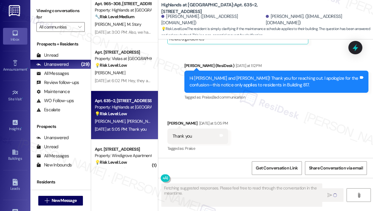
scroll to position [185, 0]
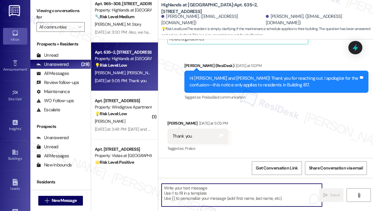
click at [239, 190] on textarea "To enrich screen reader interactions, please activate Accessibility in Grammarl…" at bounding box center [242, 195] width 160 height 23
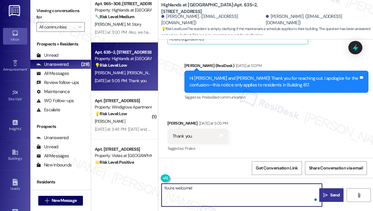
type textarea "You're welcome!"
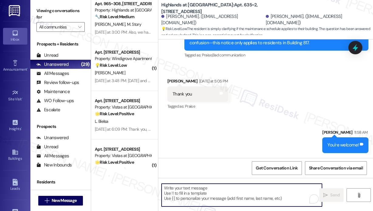
scroll to position [227, 0]
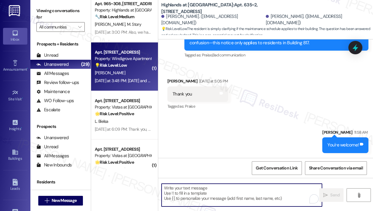
click at [130, 84] on div "Yesterday at 3:48 PM: Saturday and Sunday :) Yesterday at 3:48 PM: Saturday and…" at bounding box center [122, 81] width 57 height 8
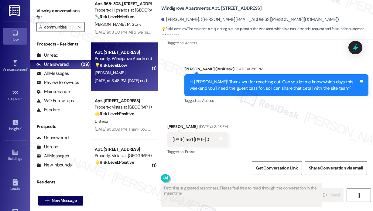
scroll to position [338, 0]
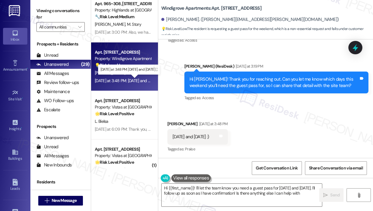
type textarea "Hi {{first_name}}! I'll let the team know you need a guest pass for Saturday an…"
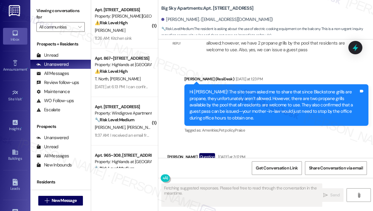
scroll to position [662, 0]
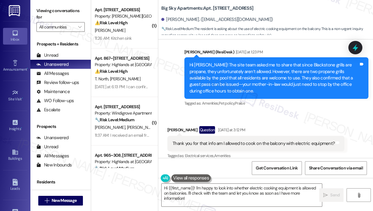
click at [293, 113] on div "Received via SMS Erik Garcia Deleon Question Yesterday at 3:12 PM Thank you for…" at bounding box center [265, 139] width 215 height 53
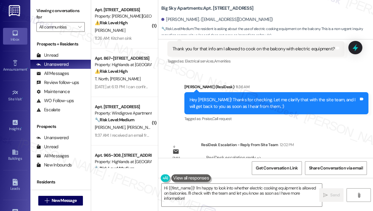
scroll to position [782, 0]
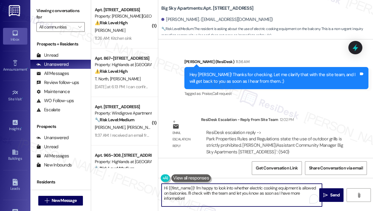
drag, startPoint x: 208, startPoint y: 202, endPoint x: 197, endPoint y: 188, distance: 17.7
click at [197, 188] on textarea "Hi {{first_name}}! I'm happy to look into whether electric cooking equipment is…" at bounding box center [242, 195] width 160 height 23
drag, startPoint x: 196, startPoint y: 187, endPoint x: 198, endPoint y: 197, distance: 10.9
click at [198, 197] on textarea "Hi {{first_name}}! I'm happy to look into whether electric cooking equipment is…" at bounding box center [242, 195] width 160 height 23
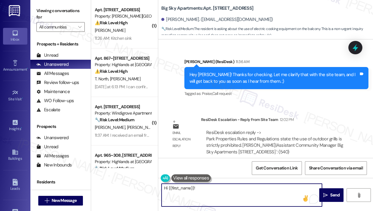
paste textarea "The site team asked me to share that, according to Park Properties Rules and Re…"
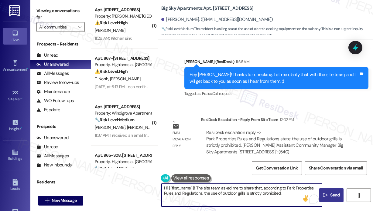
type textarea "Hi {{first_name}}! The site team asked me to share that, according to Park Prop…"
click at [328, 193] on span " Send" at bounding box center [331, 195] width 19 height 6
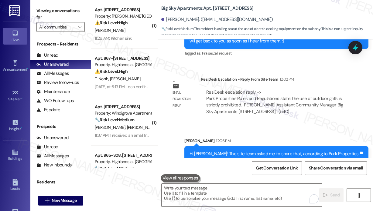
scroll to position [831, 0]
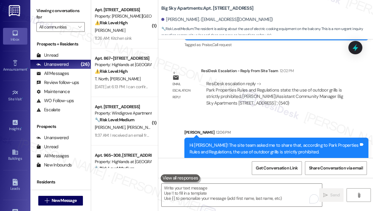
click at [344, 116] on div "Sent via SMS Sarah 12:06 PM Hi Erik! The site team asked me to share that, acco…" at bounding box center [265, 140] width 215 height 49
click at [251, 116] on div "Sent via SMS Sarah 12:06 PM Hi Erik! The site team asked me to share that, acco…" at bounding box center [265, 140] width 215 height 49
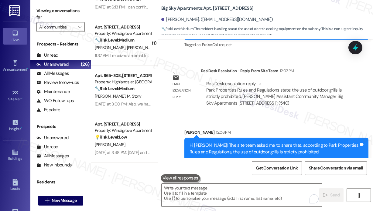
scroll to position [91, 0]
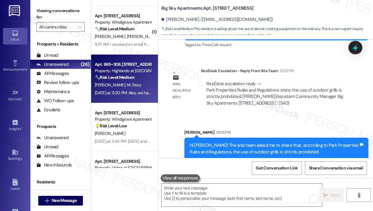
click at [132, 82] on div "J. Naff M. Story" at bounding box center [122, 85] width 57 height 8
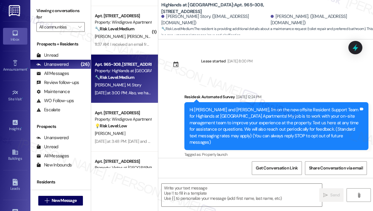
scroll to position [8075, 0]
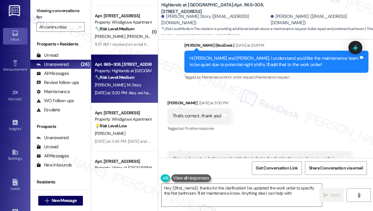
type textarea "Hey {{first_name}}, thanks for the clarification! I've updated the work order t…"
click at [294, 86] on div "Received via SMS [PERSON_NAME] [DATE] at 3:00 PM That's correct, thank you! Tag…" at bounding box center [265, 145] width 215 height 118
click at [287, 86] on div "Received via SMS [PERSON_NAME] [DATE] at 3:00 PM That's correct, thank you! Tag…" at bounding box center [265, 145] width 215 height 118
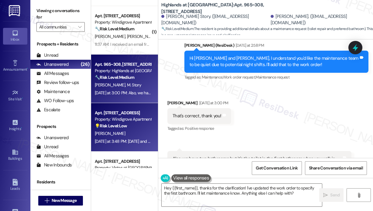
click at [136, 131] on div "[PERSON_NAME]" at bounding box center [122, 134] width 57 height 8
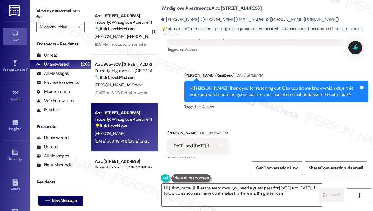
scroll to position [136, 0]
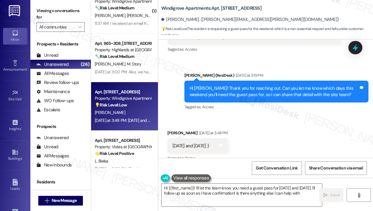
type textarea "Hi {{first_name}}! I'll let the team know you need a guest pass for [DATE] and …"
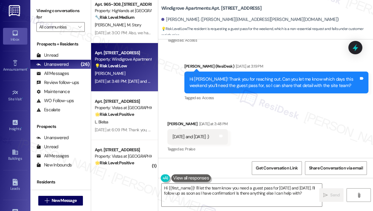
scroll to position [152, 0]
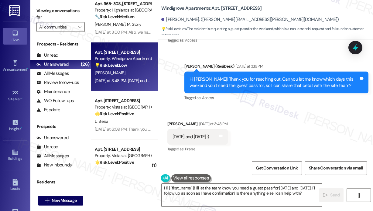
click at [134, 114] on strong "🌟 Risk Level: Positive" at bounding box center [114, 113] width 39 height 5
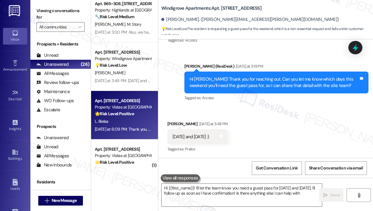
type textarea "Hi {{first_name}}! I'll let the team know you need a guest pass for [DATE] and …"
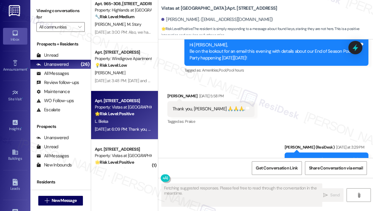
scroll to position [2480, 0]
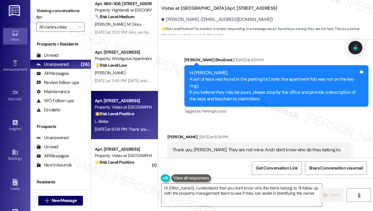
click at [288, 107] on div "Tagged as: Parking , Click to highlight conversations about Parking Access Clic…" at bounding box center [276, 111] width 184 height 9
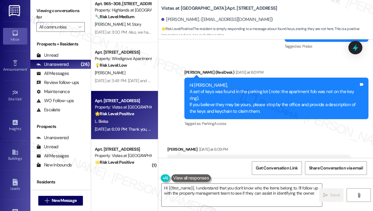
scroll to position [2452, 0]
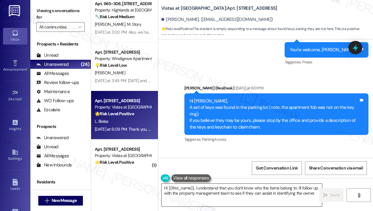
click at [237, 196] on textarea "Hi {{first_name}}, I understand that you don't know who the items belong to. I'…" at bounding box center [242, 195] width 160 height 23
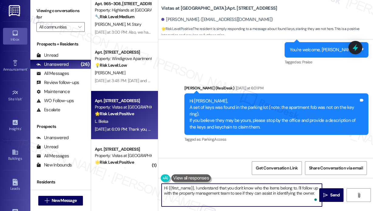
drag, startPoint x: 194, startPoint y: 189, endPoint x: 311, endPoint y: 197, distance: 117.2
click at [311, 197] on textarea "Hi {{first_name}}, I understand that you don't know who the items belong to. I'…" at bounding box center [242, 195] width 160 height 23
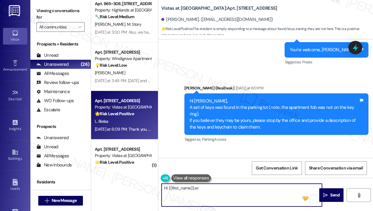
click at [270, 192] on textarea "Hi {{first_name}},er." at bounding box center [242, 195] width 160 height 23
paste textarea "Thank you for reaching out. Please kindly disregard the message that was sent […"
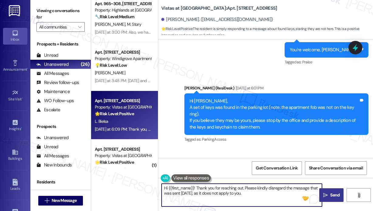
type textarea "Hi {{first_name}}! Thank you for reaching out. Please kindly disregard the mess…"
click at [334, 196] on span "Send" at bounding box center [334, 195] width 9 height 6
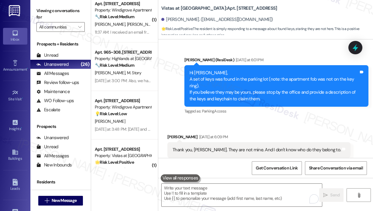
scroll to position [2592, 0]
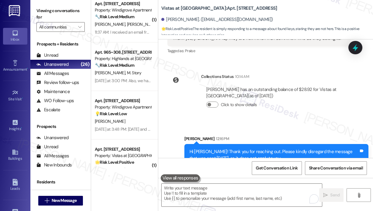
click at [318, 104] on div "Lourdes Bielsa has an outstanding balance of $28.92 for Vistas at Dreaming Cree…" at bounding box center [276, 100] width 150 height 36
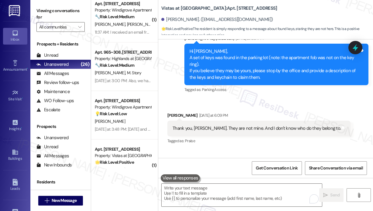
scroll to position [2501, 0]
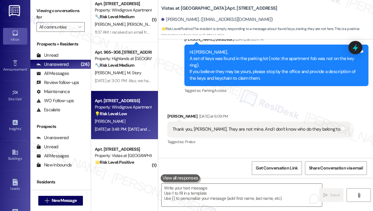
click at [135, 125] on div "[PERSON_NAME]" at bounding box center [122, 122] width 57 height 8
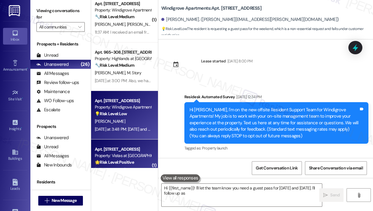
type textarea "Hi {{first_name}}! I'll let the team know you need a guest pass for [DATE] and …"
click at [137, 155] on div "Property: Vistas at [GEOGRAPHIC_DATA]" at bounding box center [123, 156] width 56 height 6
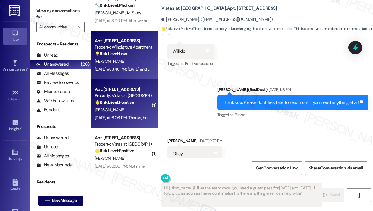
scroll to position [213, 0]
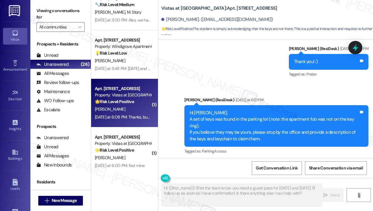
click at [128, 108] on div "[PERSON_NAME]" at bounding box center [122, 110] width 57 height 8
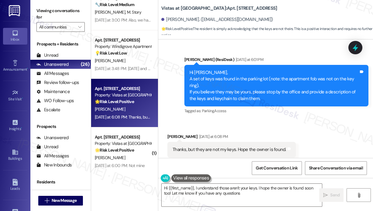
type textarea "Hi {{first_name}}, I understand those aren't your keys. I hope the owner is fou…"
click at [263, 194] on textarea "Hi {{first_name}}, I understand those aren't your keys. I hope the owner is fou…" at bounding box center [242, 195] width 160 height 23
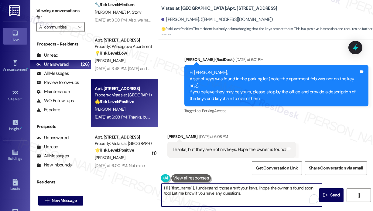
click at [263, 194] on textarea "Hi {{first_name}}, I understand those aren't your keys. I hope the owner is fou…" at bounding box center [242, 195] width 160 height 23
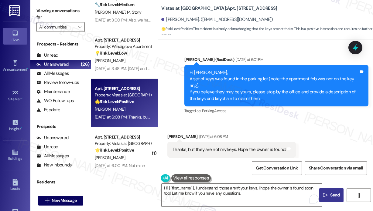
click at [330, 194] on span "Send" at bounding box center [334, 195] width 9 height 6
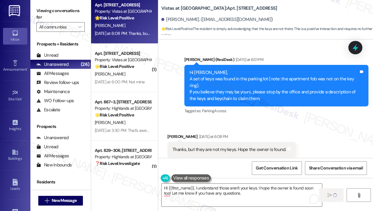
scroll to position [304, 0]
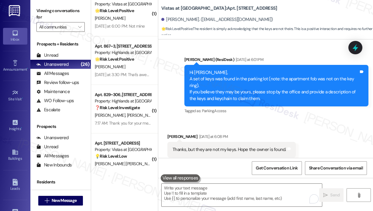
click at [320, 120] on div "Received via SMS Linda Gibson Yesterday at 6:08 PM Thanks, but they are not my …" at bounding box center [265, 145] width 215 height 51
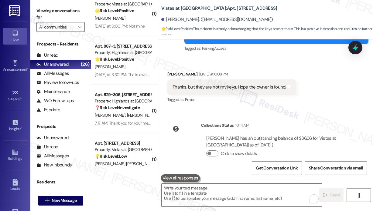
scroll to position [2776, 0]
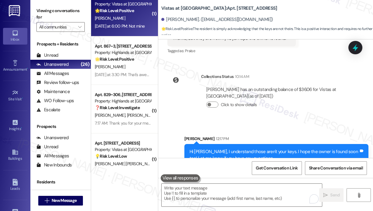
click at [136, 26] on div "Yesterday at 6:00 PM: Not mine Yesterday at 6:00 PM: Not mine" at bounding box center [120, 25] width 50 height 5
type textarea "Fetching suggested responses. Please feel free to read through the conversation…"
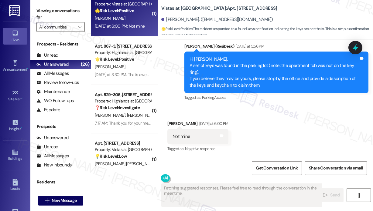
scroll to position [184, 0]
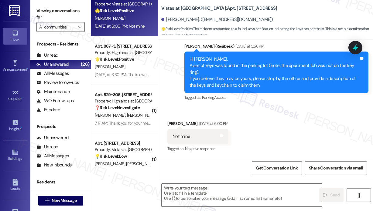
click at [287, 130] on div "Received via SMS Charles Hodnett Yesterday at 6:00 PM Not mine Tags and notes T…" at bounding box center [265, 132] width 215 height 51
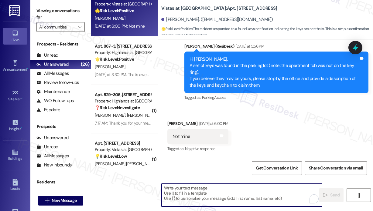
click at [242, 193] on textarea "To enrich screen reader interactions, please activate Accessibility in Grammarl…" at bounding box center [242, 195] width 160 height 23
paste textarea "Thank you for reaching out. Please kindly disregard the message that was sent […"
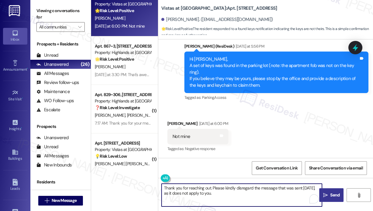
click at [210, 187] on textarea "Thank you for reaching out. Please kindly disregard the message that was sent […" at bounding box center [242, 195] width 160 height 23
type textarea "Thank you for reaching out, Charles. Please kindly disregard the message that w…"
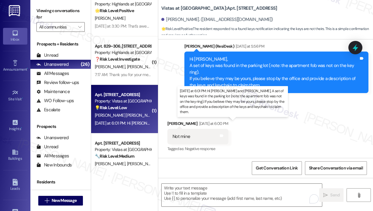
click at [132, 126] on div "Yesterday at 6:01 PM: Hi Ingrid and Ernest, A set of keys was found in the park…" at bounding box center [339, 123] width 488 height 5
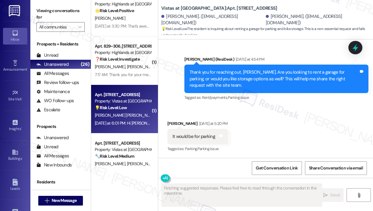
scroll to position [1048, 0]
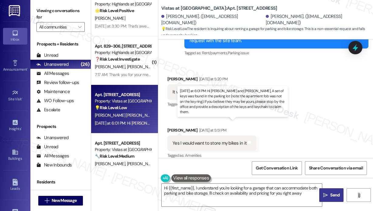
type textarea "Hi {{first_name}}, I understand you're looking for a garage that can accommodat…"
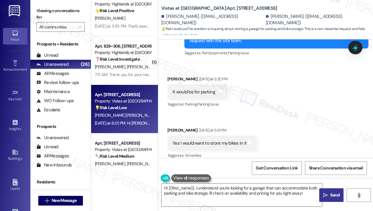
click at [310, 79] on div "Received via SMS Ingrid Carias Puente Yesterday at 5:20 PM It would be for park…" at bounding box center [265, 113] width 215 height 103
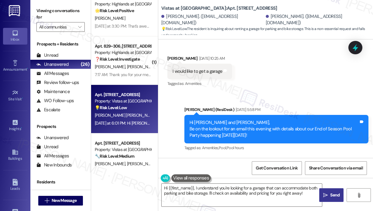
scroll to position [865, 0]
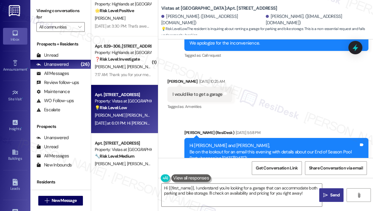
click at [217, 91] on div "I would like to get a garage" at bounding box center [197, 94] width 50 height 6
copy div "I would like to get a garage Tags and notes"
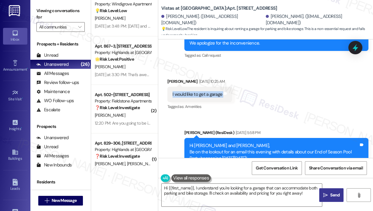
scroll to position [987, 0]
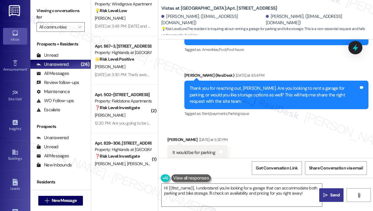
click at [201, 150] on div "It would be for parking" at bounding box center [193, 153] width 43 height 6
click at [200, 150] on div "It would be for parking" at bounding box center [193, 153] width 43 height 6
copy div "It would be for parking Tags and notes"
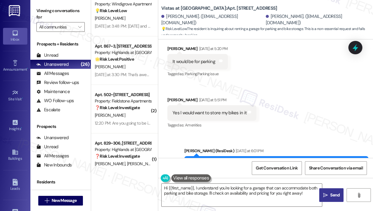
click at [213, 110] on div "Yes I would want to store my bikes in it" at bounding box center [209, 113] width 74 height 6
copy div "Yes I would want to store my bikes in it Tags and notes"
click at [344, 85] on div "Received via SMS Ingrid Carias Puente Yesterday at 5:20 PM It would be for park…" at bounding box center [265, 83] width 215 height 103
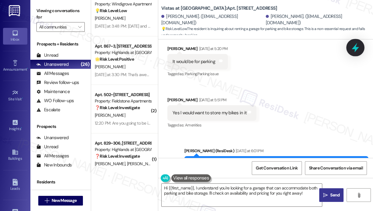
click at [354, 48] on icon at bounding box center [355, 47] width 7 height 9
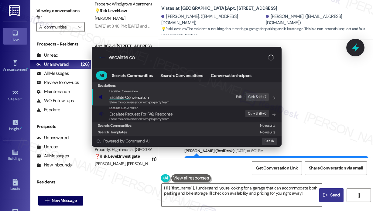
type input "escalate con"
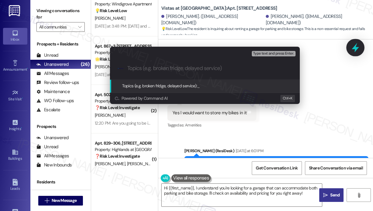
type input "Request to Lease a Garage for Parking and Bike Storage"
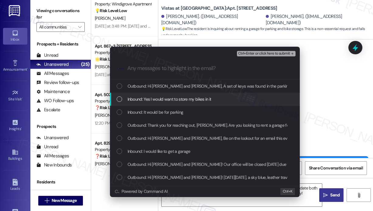
click at [217, 97] on div "Inbound: Yes I would want to store my bikes in it" at bounding box center [206, 99] width 178 height 7
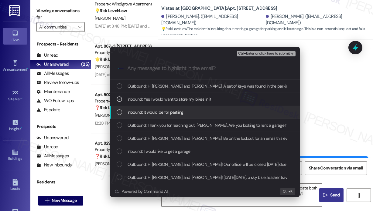
click at [212, 112] on div "Inbound: It would be for parking" at bounding box center [206, 112] width 178 height 7
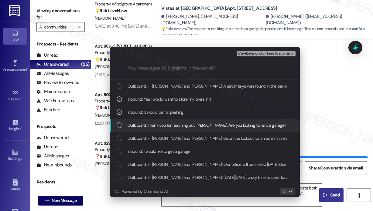
click at [214, 124] on span "Outbound: Thank you for reaching out, Ernest. Are you looking to rent a garage …" at bounding box center [305, 125] width 354 height 7
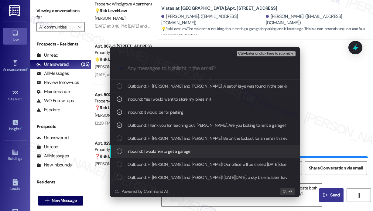
click at [202, 152] on div "Inbound: I would like to get a garage" at bounding box center [206, 151] width 178 height 7
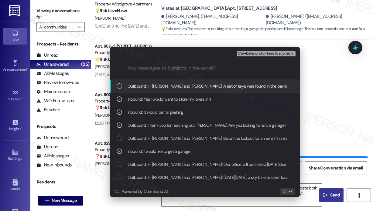
click at [268, 55] on span "Ctrl+Enter or click here to submit" at bounding box center [264, 54] width 52 height 4
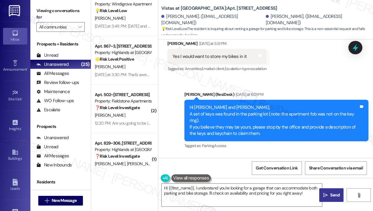
scroll to position [1187, 0]
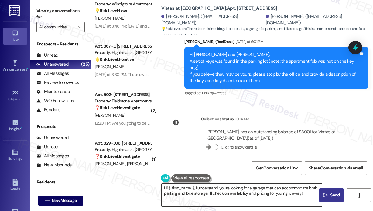
click at [265, 198] on textarea "Hi {{first_name}}, I understand you're looking for a garage that can accommodat…" at bounding box center [242, 195] width 160 height 23
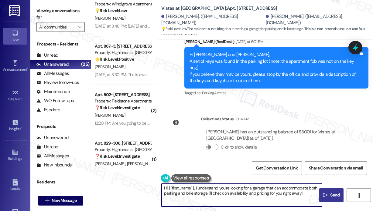
click at [265, 198] on textarea "Hi {{first_name}}, I understand you're looking for a garage that can accommodat…" at bounding box center [242, 195] width 160 height 23
click at [301, 193] on textarea "Hi {{first_name}}, I understand you're looking for a garage that can accommodat…" at bounding box center [242, 195] width 160 height 23
click at [326, 196] on icon "" at bounding box center [325, 195] width 5 height 5
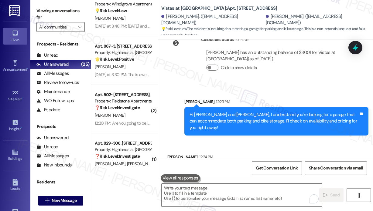
scroll to position [1279, 0]
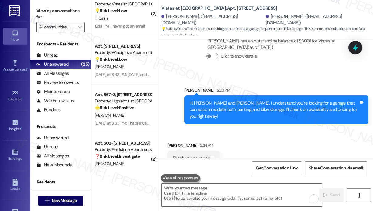
click at [316, 133] on div "Received via SMS Ernest Robinson 12:24 PM Thank you so much Tags and notes" at bounding box center [265, 150] width 215 height 42
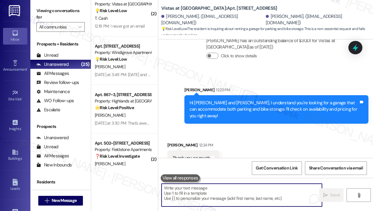
click at [231, 190] on textarea "To enrich screen reader interactions, please activate Accessibility in Grammarl…" at bounding box center [242, 195] width 160 height 23
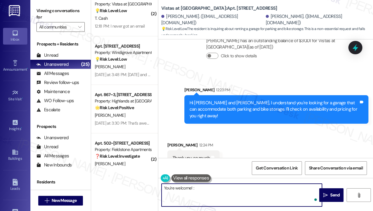
type textarea "You're welcome! :)"
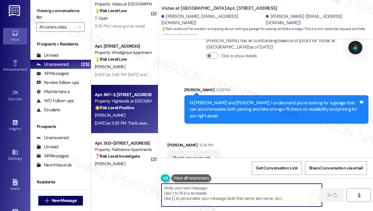
scroll to position [1279, 0]
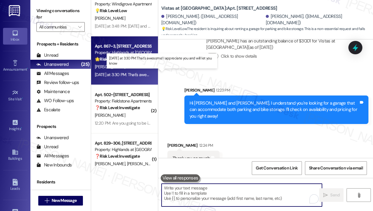
click at [135, 75] on div "Yesterday at 3:30 PM: That's awesome! I appreciate you and will let you know Ye…" at bounding box center [159, 74] width 129 height 5
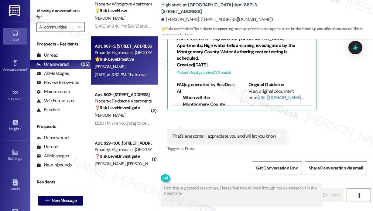
scroll to position [648, 0]
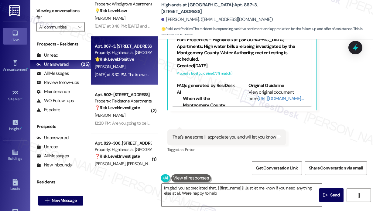
type textarea "I'm glad you appreciated that, {{first_name}}! Just let me know if you need any…"
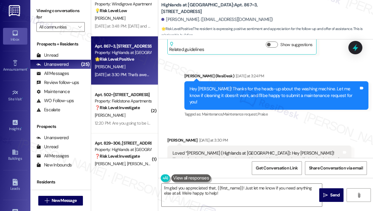
scroll to position [557, 0]
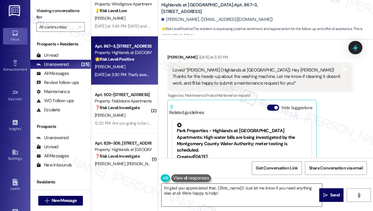
click at [227, 200] on textarea "I'm glad you appreciated that, {{first_name}}! Just let me know if you need any…" at bounding box center [242, 195] width 160 height 23
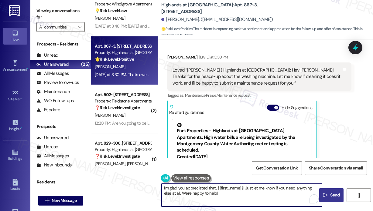
click at [330, 196] on span "Send" at bounding box center [334, 195] width 9 height 6
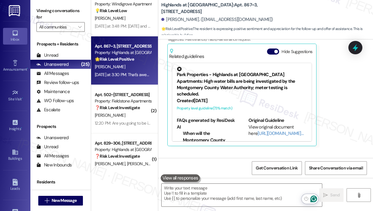
scroll to position [648, 0]
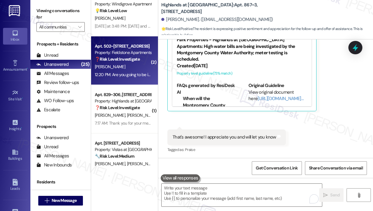
click at [129, 76] on div "12:20 PM: Are you going to be in the office today murell 12:20 PM: Are you goin…" at bounding box center [157, 74] width 125 height 5
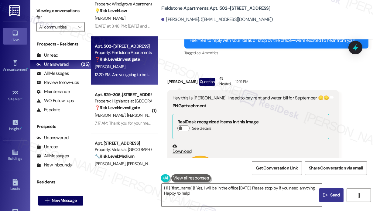
scroll to position [1530, 0]
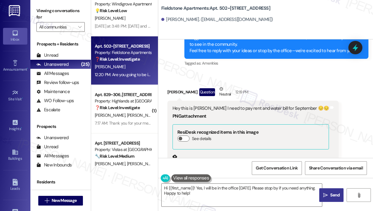
click at [339, 137] on div "Received via SMS Murrell Quesenberry Question Neutral 12:19 PM Hey this is mure…" at bounding box center [265, 176] width 215 height 208
click at [332, 80] on div "Received via SMS Murrell Quesenberry Question Neutral 12:19 PM Hey this is mure…" at bounding box center [265, 176] width 215 height 208
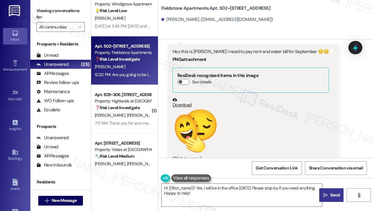
scroll to position [1591, 0]
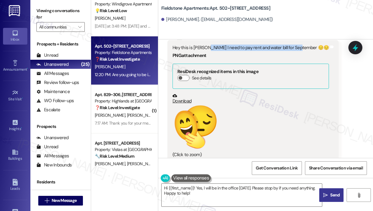
drag, startPoint x: 294, startPoint y: 46, endPoint x: 205, endPoint y: 48, distance: 88.4
click at [205, 48] on div "Hey this is murell I need to pay rent and water bill for September 😔😔" at bounding box center [250, 48] width 156 height 6
copy div "I need to pay rent and water bill for September"
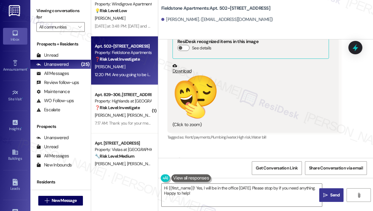
scroll to position [1651, 0]
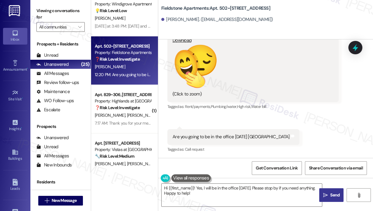
click at [220, 137] on div "Are you going to be in the office today murell" at bounding box center [230, 137] width 117 height 6
click at [231, 136] on div "Are you going to be in the office today murell" at bounding box center [230, 137] width 117 height 6
drag, startPoint x: 244, startPoint y: 136, endPoint x: 173, endPoint y: 135, distance: 71.1
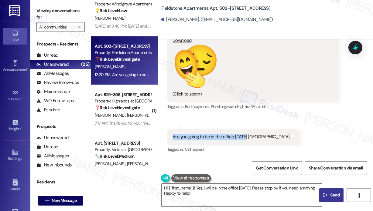
click at [173, 137] on div "Are you going to be in the office today murell" at bounding box center [230, 137] width 117 height 6
copy div "Are you going to be in the office today"
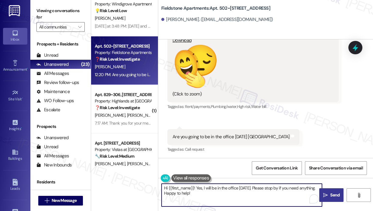
drag, startPoint x: 205, startPoint y: 193, endPoint x: 196, endPoint y: 189, distance: 9.8
click at [196, 189] on textarea "Hi {{first_name}}! Yes, I will be in the office today. Please stop by if you ne…" at bounding box center [242, 195] width 160 height 23
paste textarea "Thank you for reaching out. I work offsite, but anyone in the office should be …"
type textarea "Hi {{first_name}}! Thank you for reaching out. I work offsite, but anyone in th…"
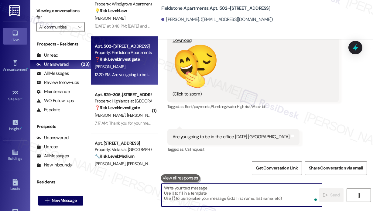
scroll to position [1651, 0]
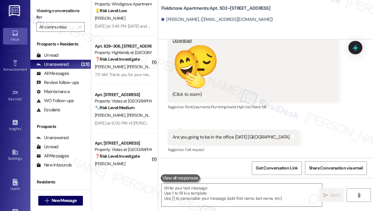
click at [299, 128] on div "Received via SMS Murrell Quesenberry Question Neutral 12:19 PM Hey this is mure…" at bounding box center [265, 55] width 215 height 208
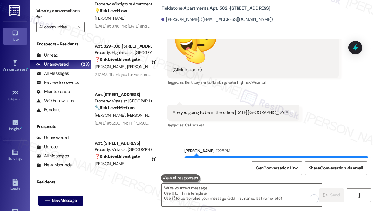
scroll to position [1700, 0]
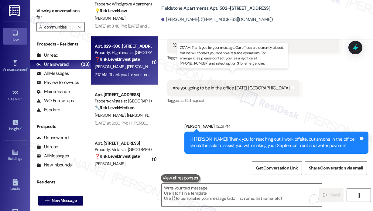
click at [135, 75] on div "7:17 AM: Thank you for your message. Our offices are currently closed, but we w…" at bounding box center [300, 74] width 411 height 5
type textarea "Fetching suggested responses. Please feel free to read through the conversation…"
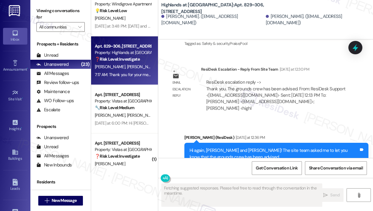
scroll to position [15269, 0]
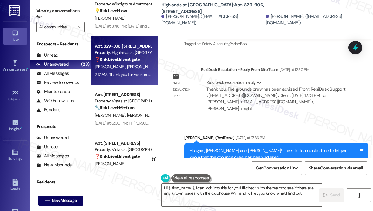
type textarea "Hi {{first_name}}, I can look into this for you! I'll check with the team to se…"
drag, startPoint x: 340, startPoint y: 119, endPoint x: 177, endPoint y: 108, distance: 162.9
copy div "I was wondering if there's a trick to getting the clubhouse WiFi to work? It ha…"
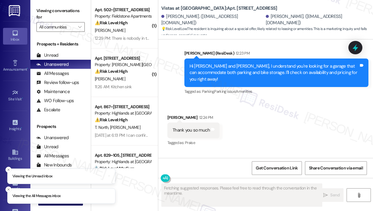
scroll to position [1480, 0]
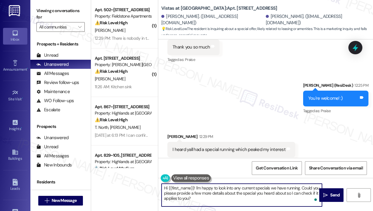
drag, startPoint x: 206, startPoint y: 198, endPoint x: 196, endPoint y: 190, distance: 13.1
click at [196, 190] on textarea "Hi {{first_name}}! I'm happy to look into any current specials we have running.…" at bounding box center [242, 195] width 160 height 23
paste textarea "rewrite this message. make it sound I am sharing this info to them coming from …"
paste textarea "The site team asked me to share that garages are available for $150 per month. …"
type textarea "Hi {{first_name}}! The site team asked me to share that garages are available f…"
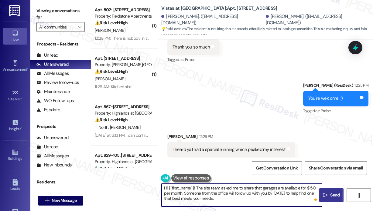
click at [332, 194] on span "Send" at bounding box center [334, 195] width 9 height 6
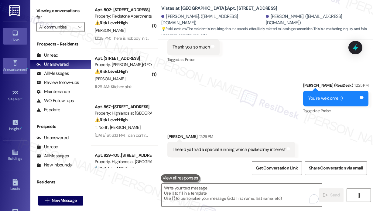
click at [17, 62] on icon at bounding box center [15, 63] width 7 height 7
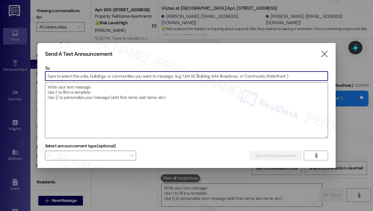
click at [78, 77] on input at bounding box center [186, 76] width 282 height 9
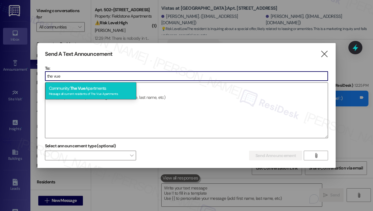
type input "the vue"
click at [85, 88] on span "The Vue" at bounding box center [77, 88] width 15 height 5
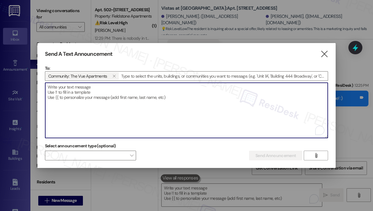
click at [85, 88] on textarea "To enrich screen reader interactions, please activate Accessibility in Grammarl…" at bounding box center [186, 110] width 282 height 55
paste textarea "Hi {{first_name}}, Here’s the bottle that was found on the property. If it belo…"
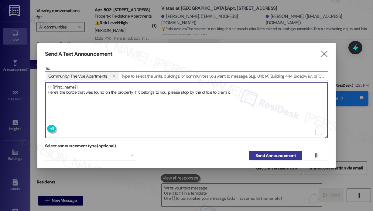
type textarea "Hi {{first_name}}, Here’s the bottle that was found on the property. If it belo…"
click at [267, 155] on span "Send Announcement" at bounding box center [275, 156] width 40 height 6
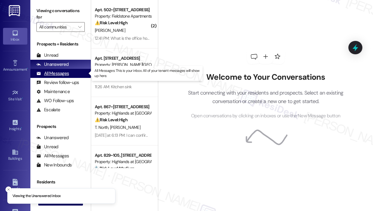
click at [61, 75] on div "All Messages" at bounding box center [52, 73] width 32 height 6
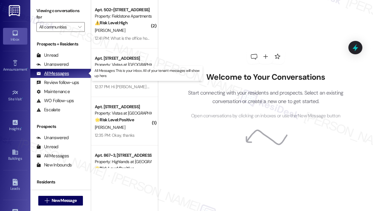
click at [61, 75] on div "All Messages" at bounding box center [52, 73] width 32 height 6
click at [61, 74] on div "All Messages" at bounding box center [52, 73] width 32 height 6
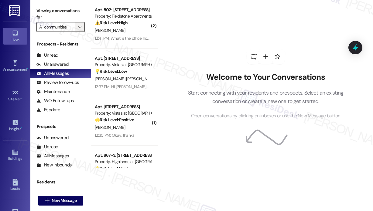
click at [82, 29] on span "" at bounding box center [80, 27] width 6 height 10
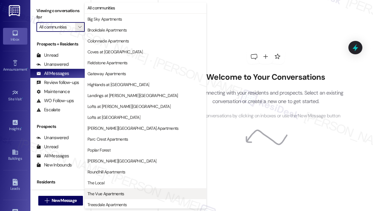
click at [118, 193] on span "The Vue Apartments" at bounding box center [105, 194] width 36 height 6
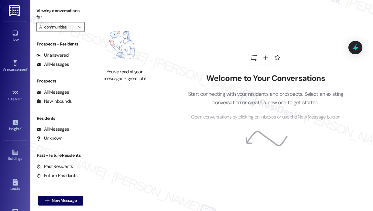
type input "The Vue Apartments"
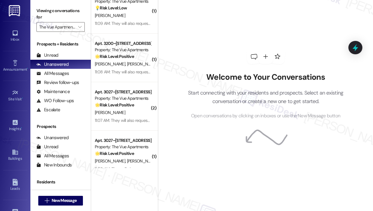
scroll to position [172, 0]
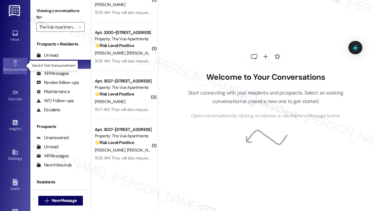
click at [14, 70] on div "Announcement •" at bounding box center [15, 70] width 30 height 6
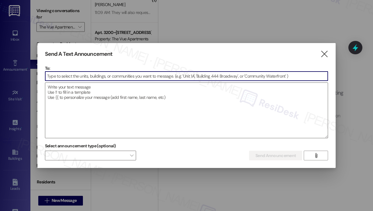
click at [70, 75] on input at bounding box center [186, 76] width 282 height 9
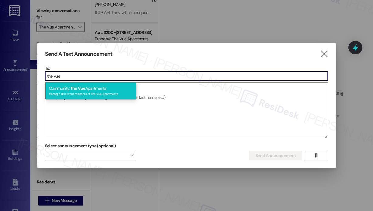
type input "the vue"
click at [73, 86] on span "The Vue" at bounding box center [77, 88] width 15 height 5
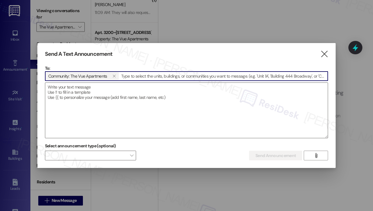
click at [73, 86] on textarea at bounding box center [186, 110] width 282 height 55
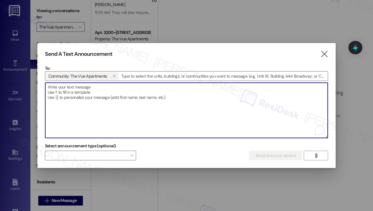
paste textarea "Hi {{first_name}}, Here’s the bottle that was found on the property. If it belo…"
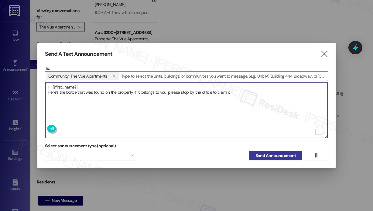
type textarea "Hi {{first_name}}, Here’s the bottle that was found on the property. If it belo…"
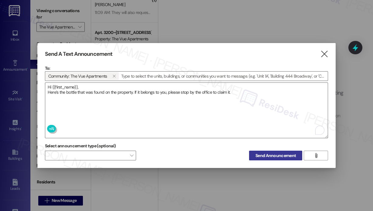
click at [272, 155] on span "Send Announcement" at bounding box center [275, 156] width 40 height 6
